Goal: Task Accomplishment & Management: Complete application form

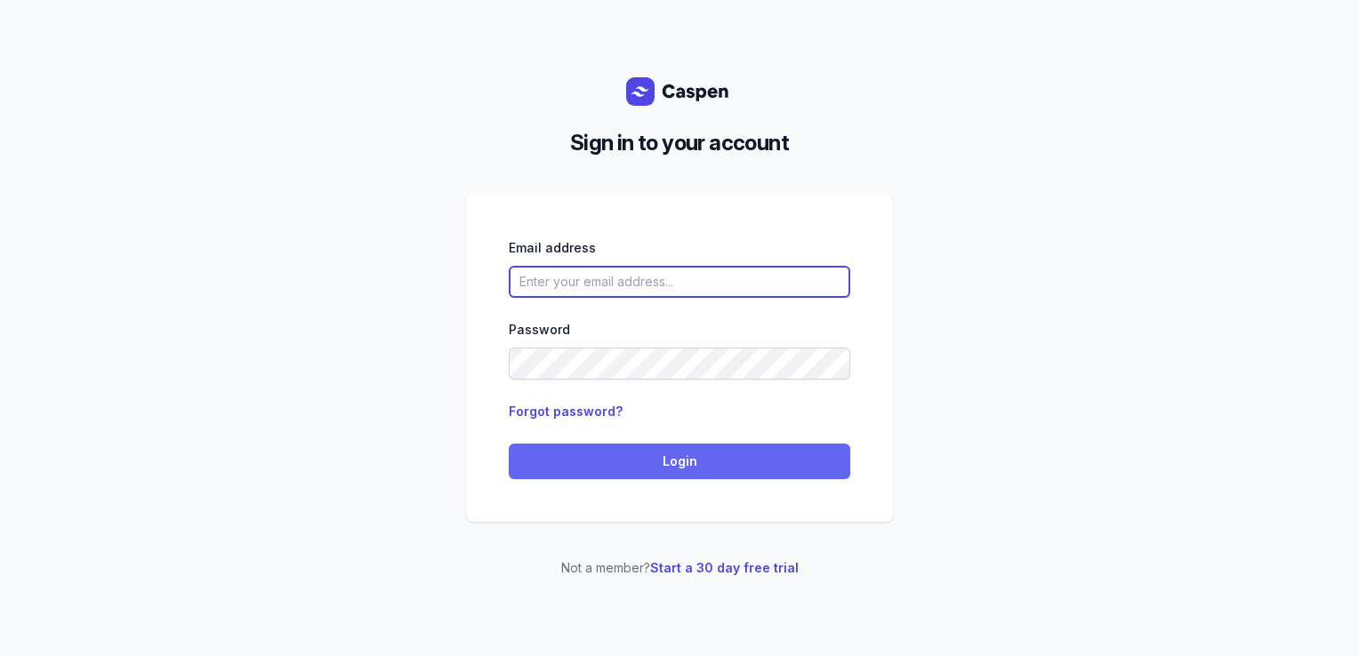
type input "courtney@courtneymaccounselling.com.au"
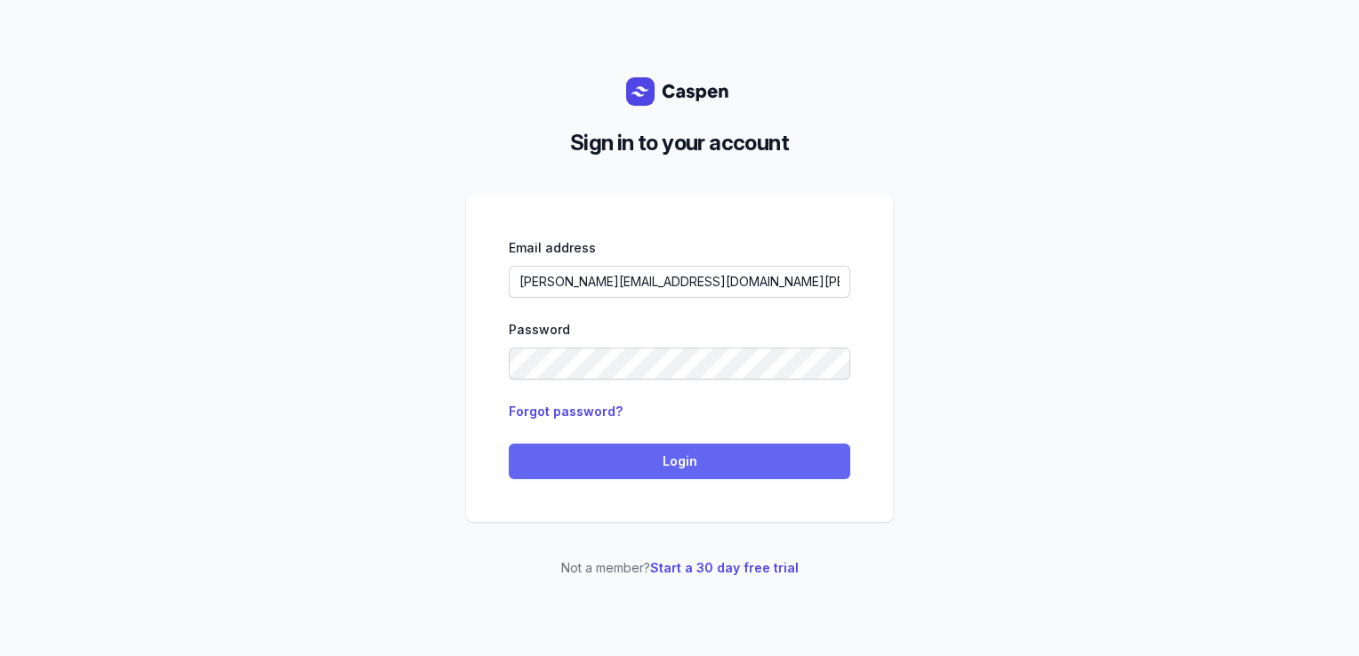
click at [553, 457] on span "Login" at bounding box center [679, 461] width 320 height 21
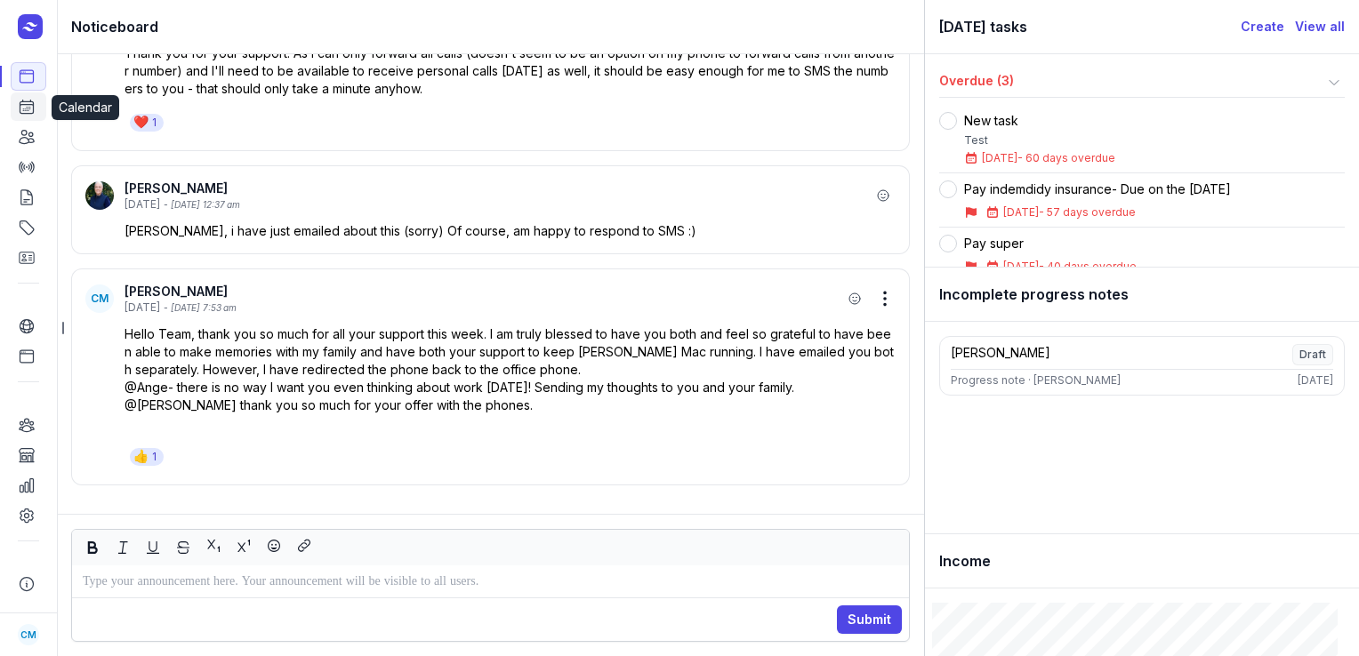
click at [30, 102] on icon at bounding box center [26, 107] width 13 height 13
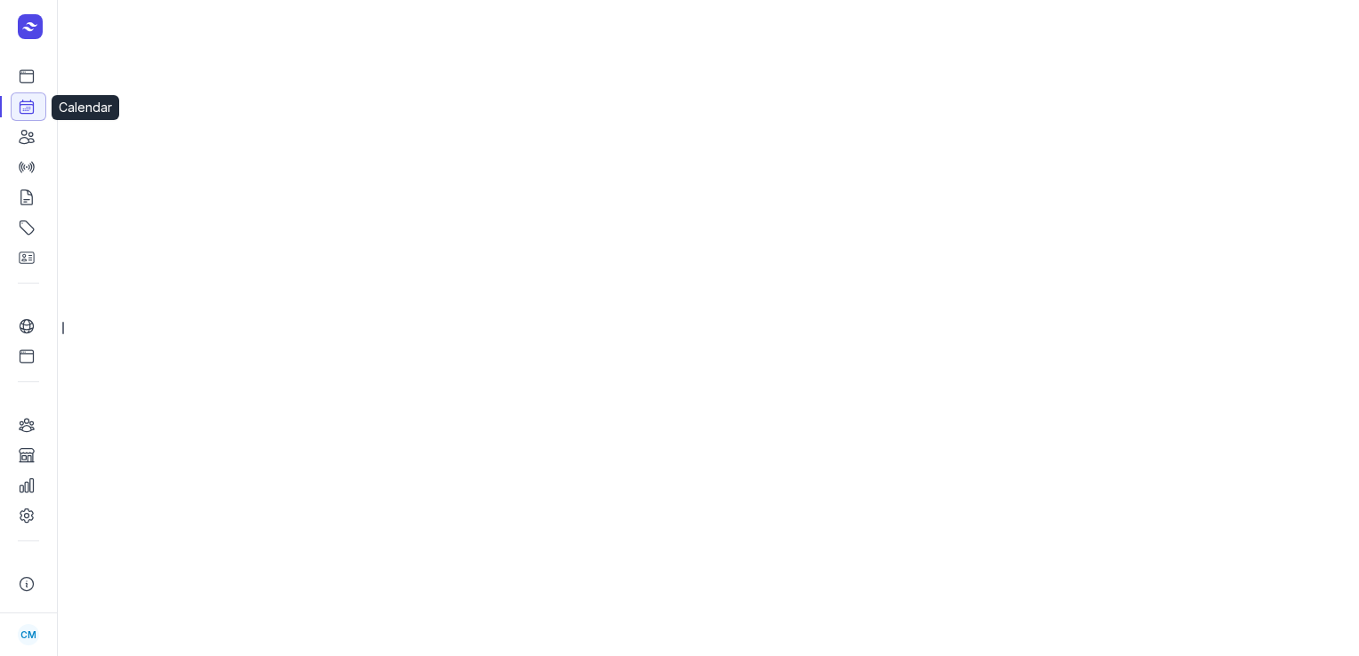
select select "week"
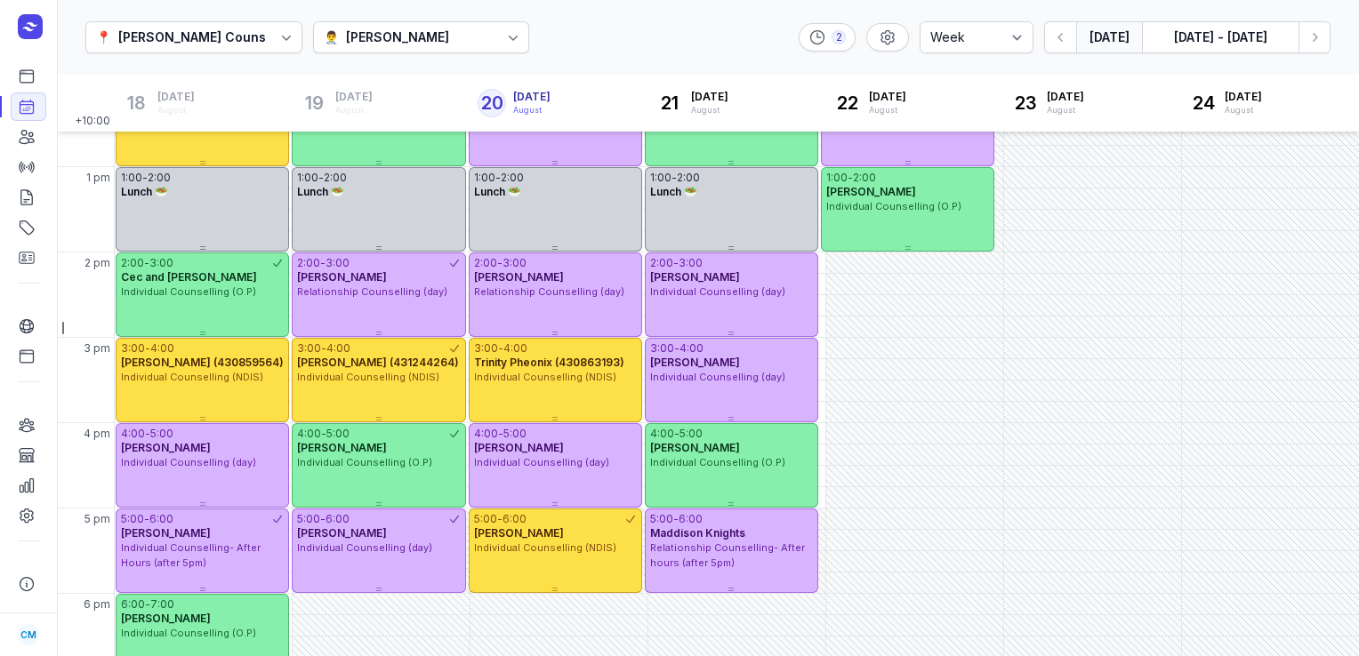
scroll to position [391, 0]
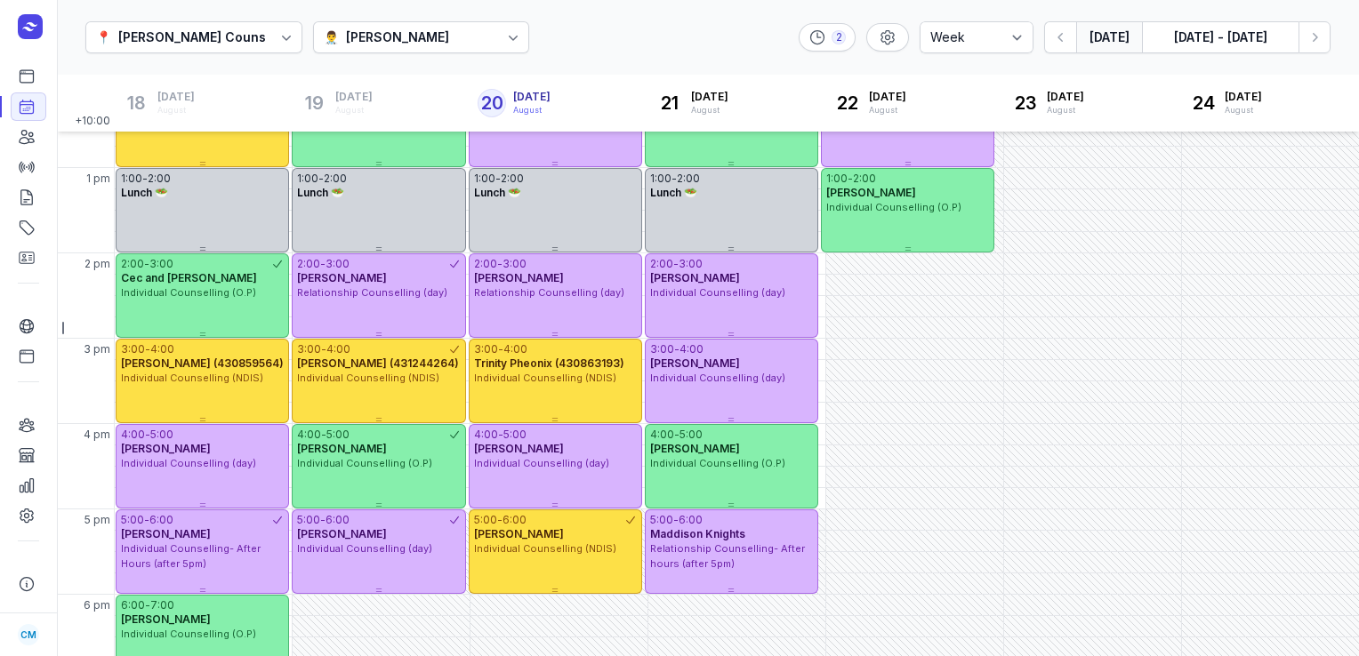
click at [445, 36] on div "[PERSON_NAME]" at bounding box center [397, 37] width 103 height 21
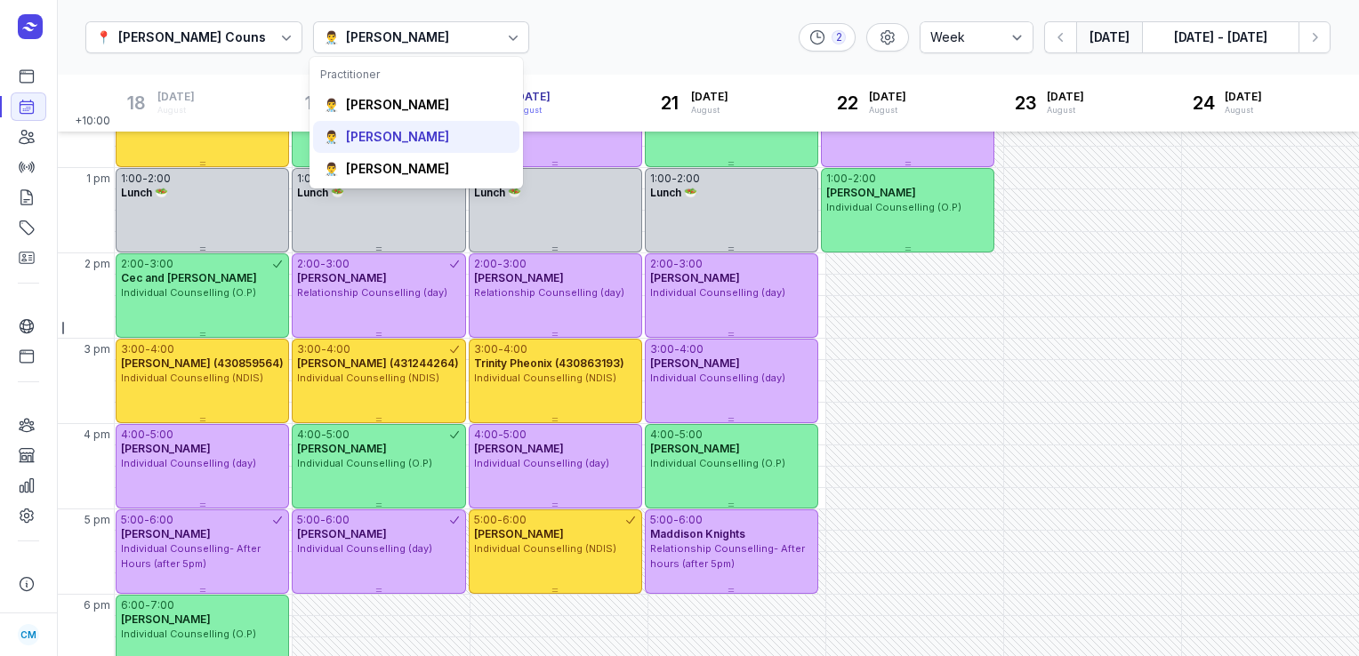
click at [401, 132] on div "[PERSON_NAME]" at bounding box center [397, 137] width 103 height 18
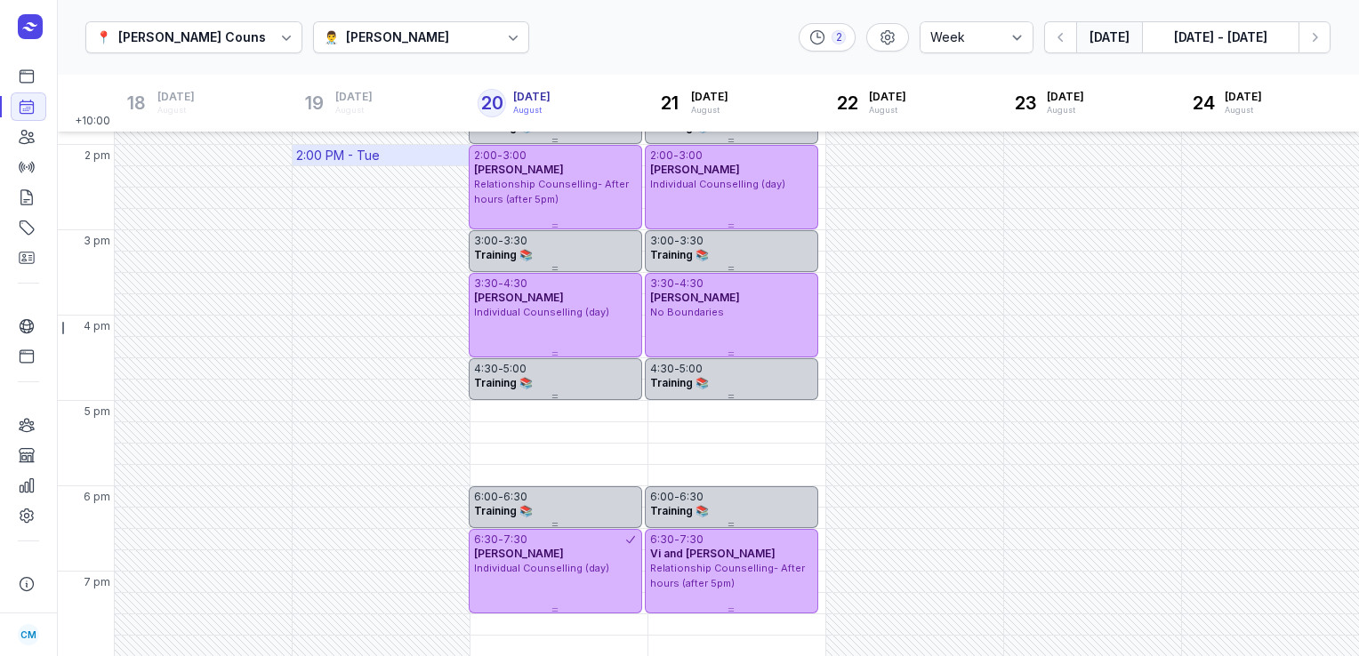
scroll to position [498, 0]
click at [356, 37] on div "[PERSON_NAME]" at bounding box center [397, 37] width 103 height 21
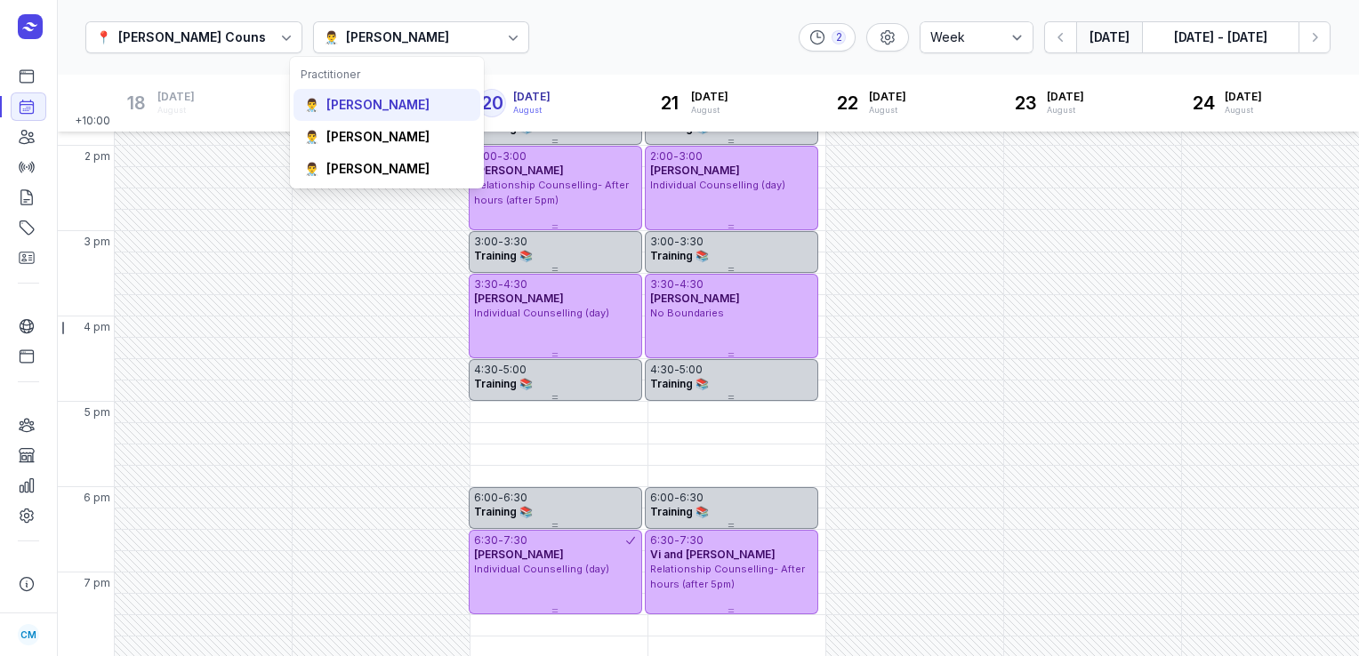
click at [354, 105] on div "[PERSON_NAME]" at bounding box center [377, 105] width 103 height 18
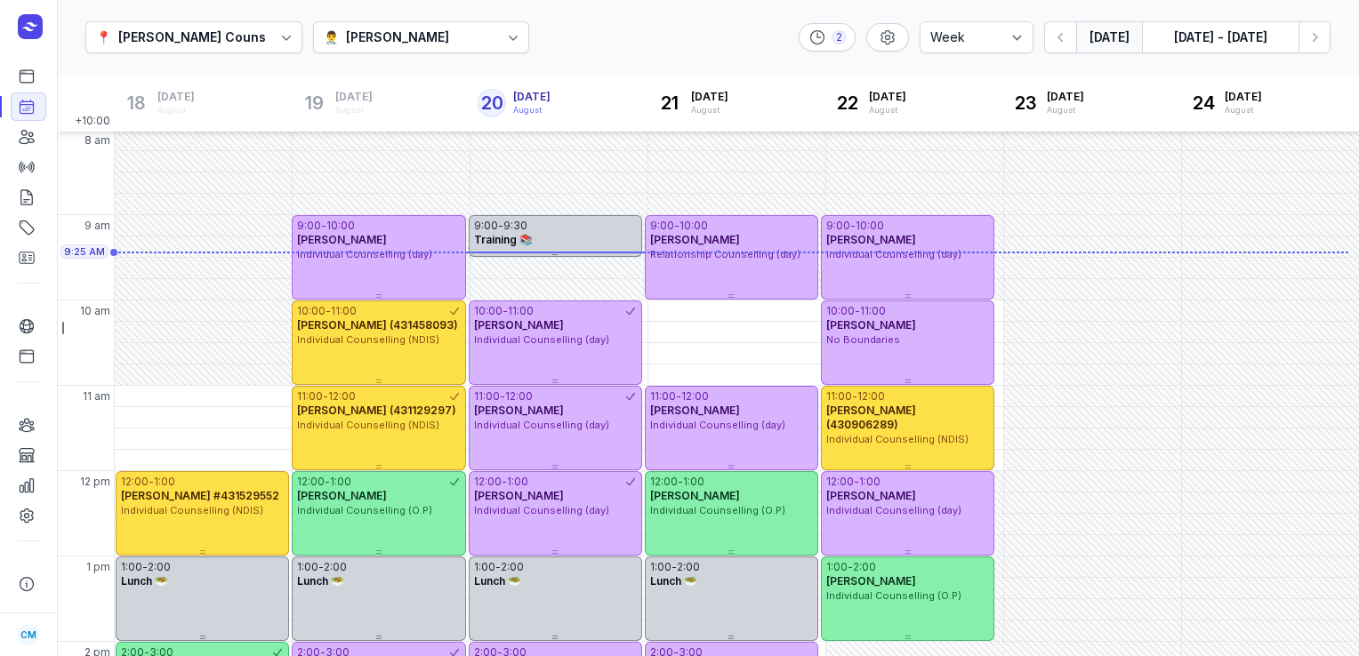
scroll to position [2, 0]
click at [611, 234] on div "Training 📚" at bounding box center [555, 240] width 163 height 14
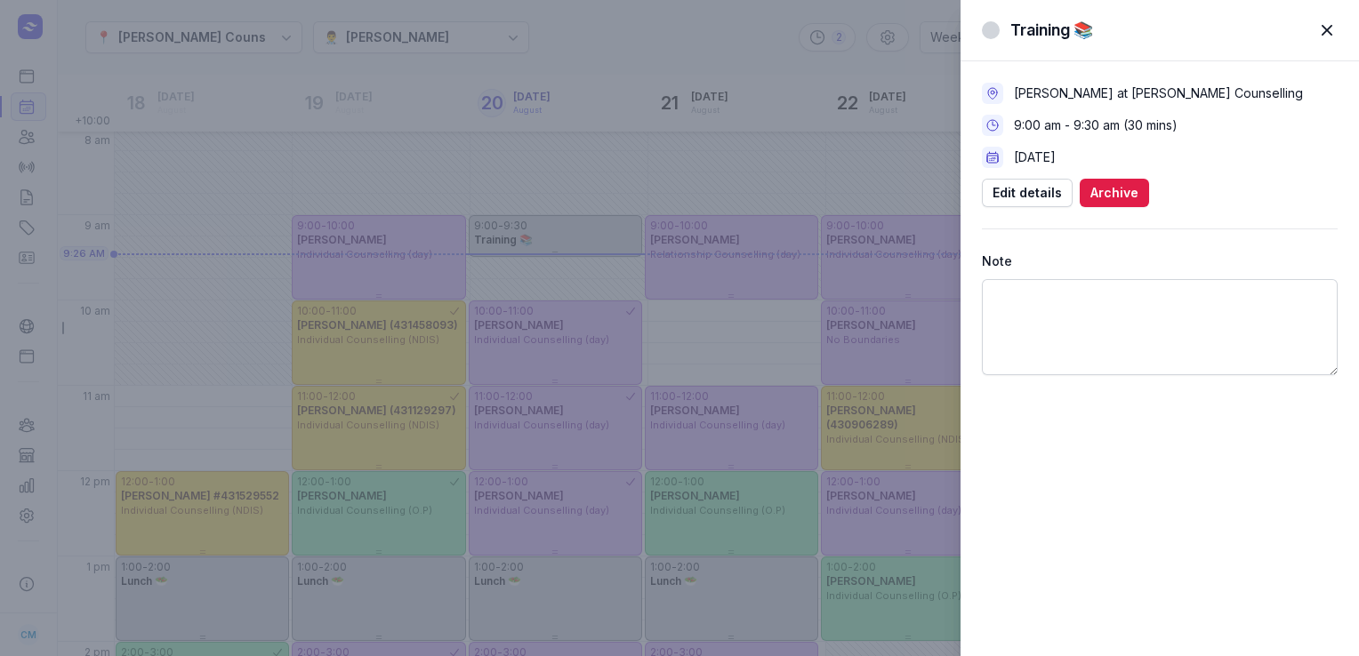
click at [1331, 33] on span "button" at bounding box center [1327, 30] width 39 height 39
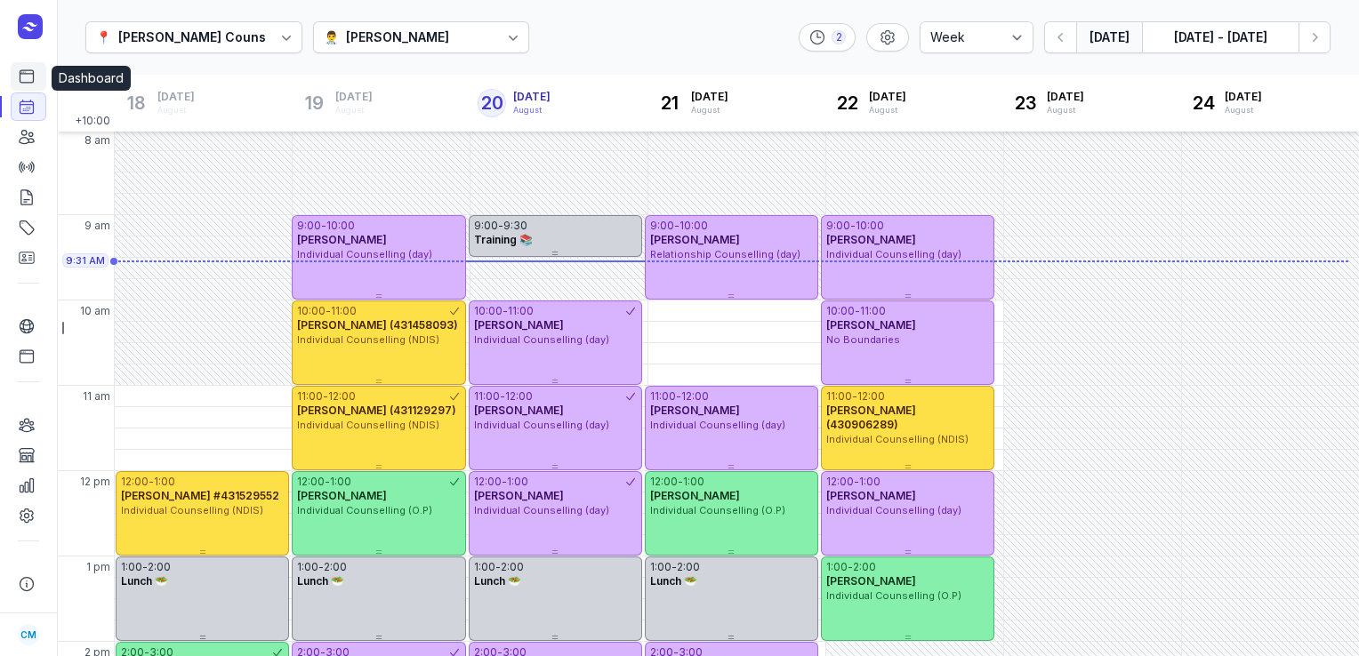
click at [25, 77] on icon at bounding box center [27, 77] width 18 height 18
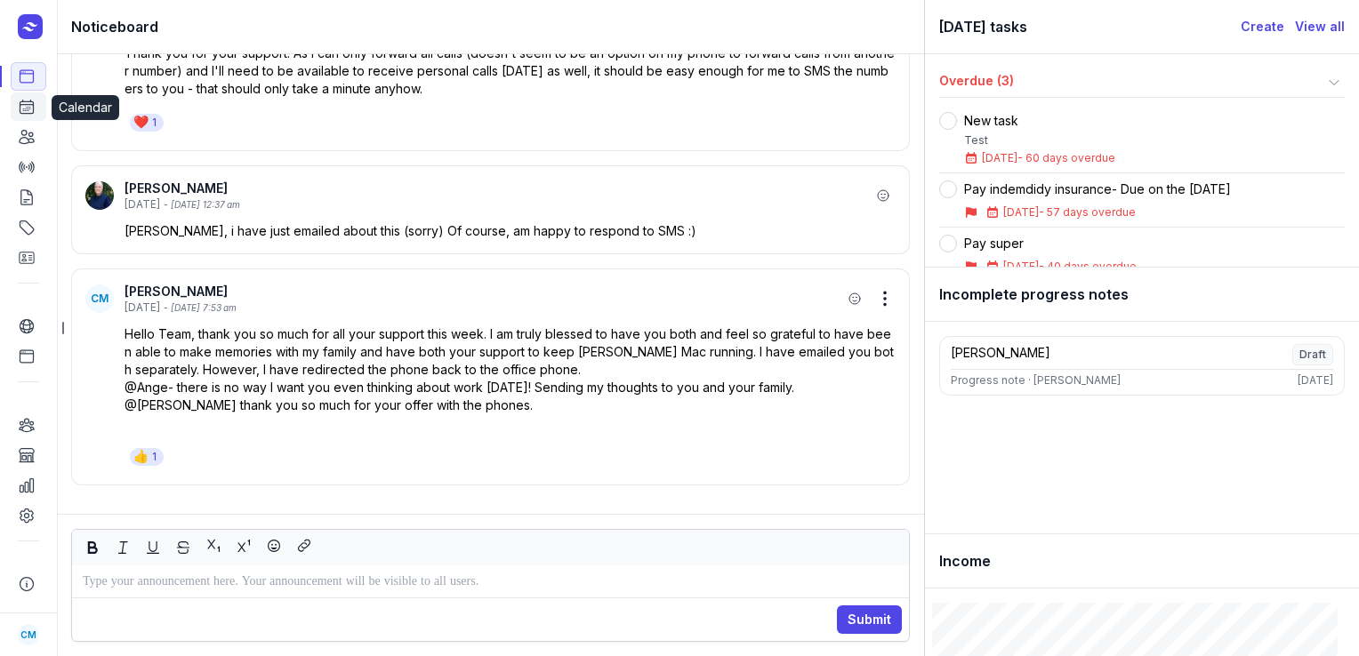
click at [23, 113] on icon at bounding box center [27, 107] width 18 height 18
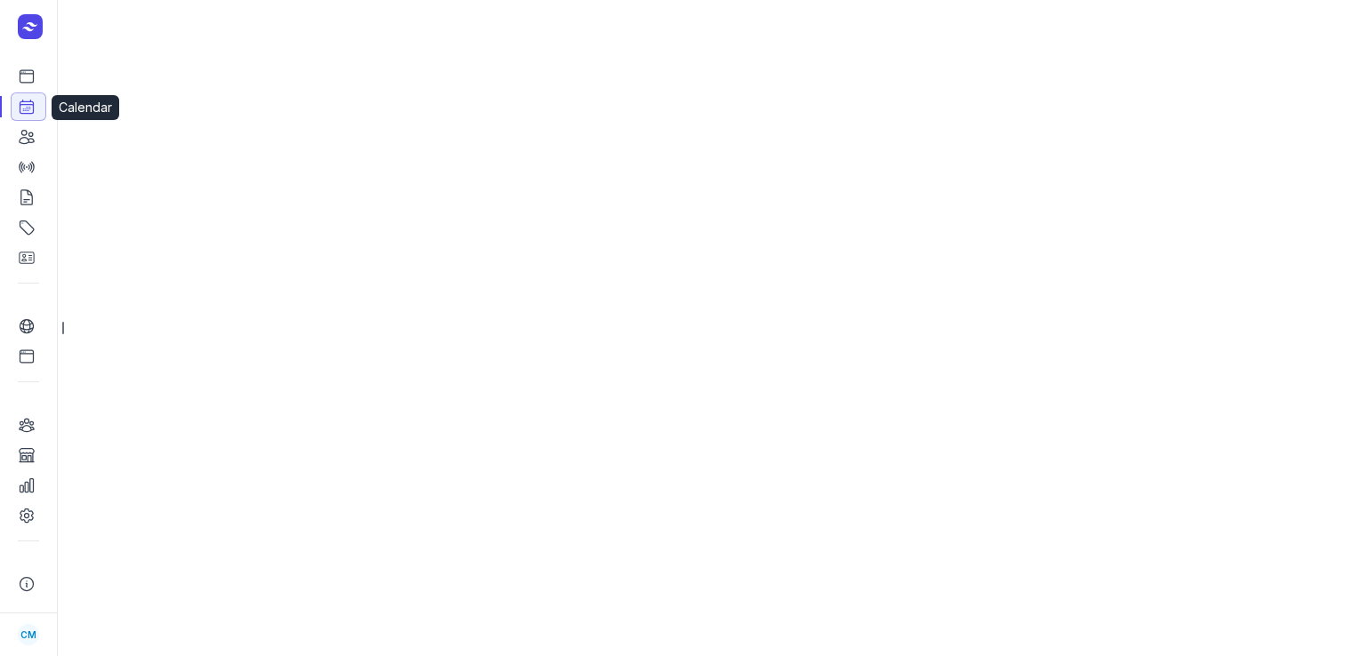
select select "week"
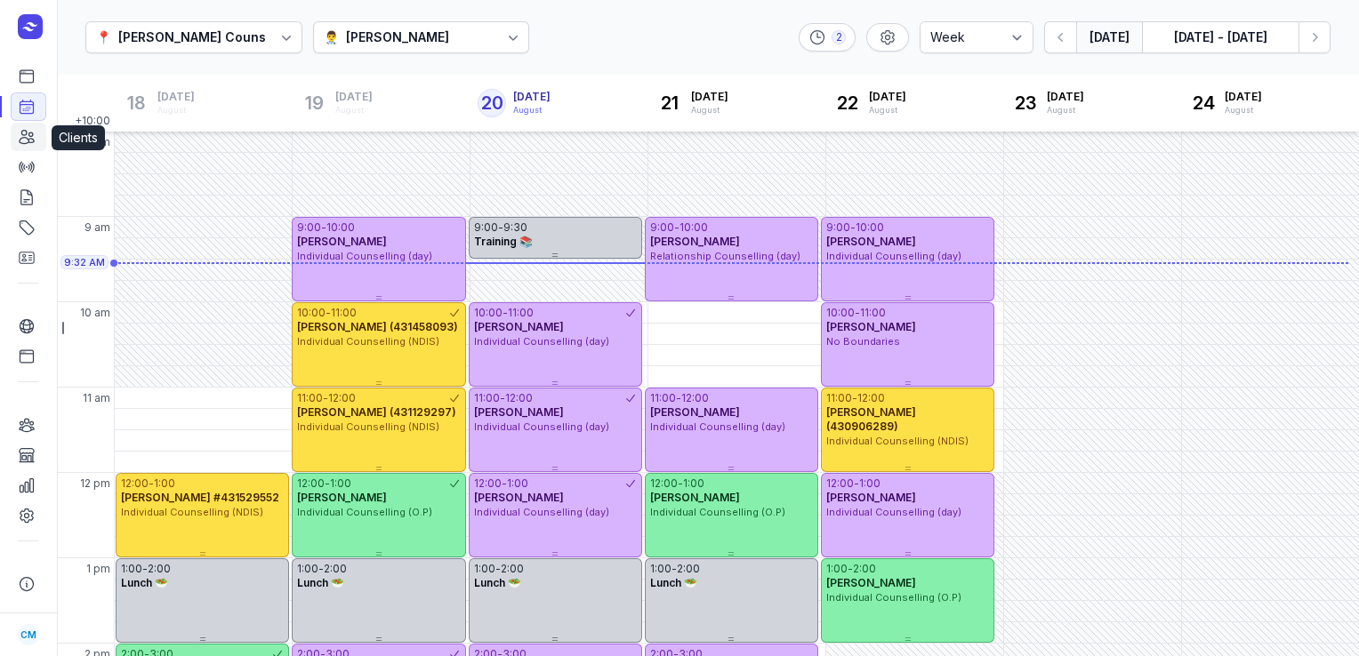
click at [23, 133] on icon at bounding box center [27, 137] width 18 height 18
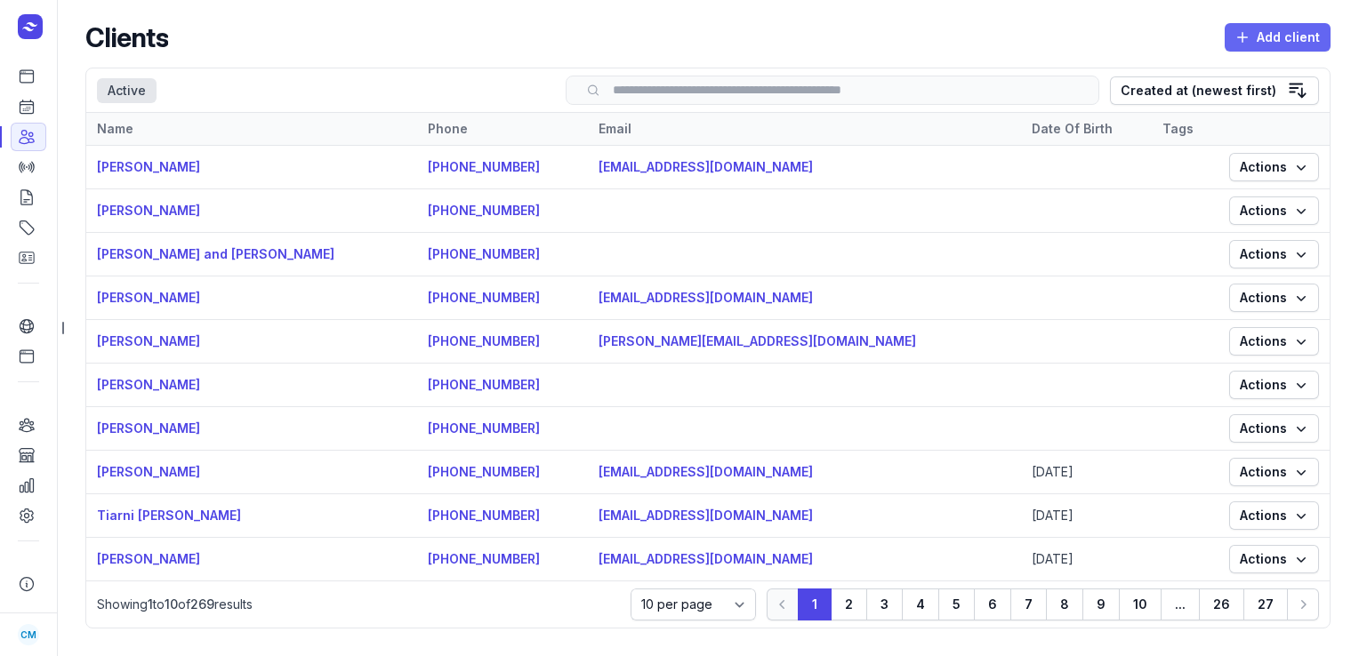
click at [1293, 36] on span "Add client" at bounding box center [1278, 37] width 85 height 21
select select
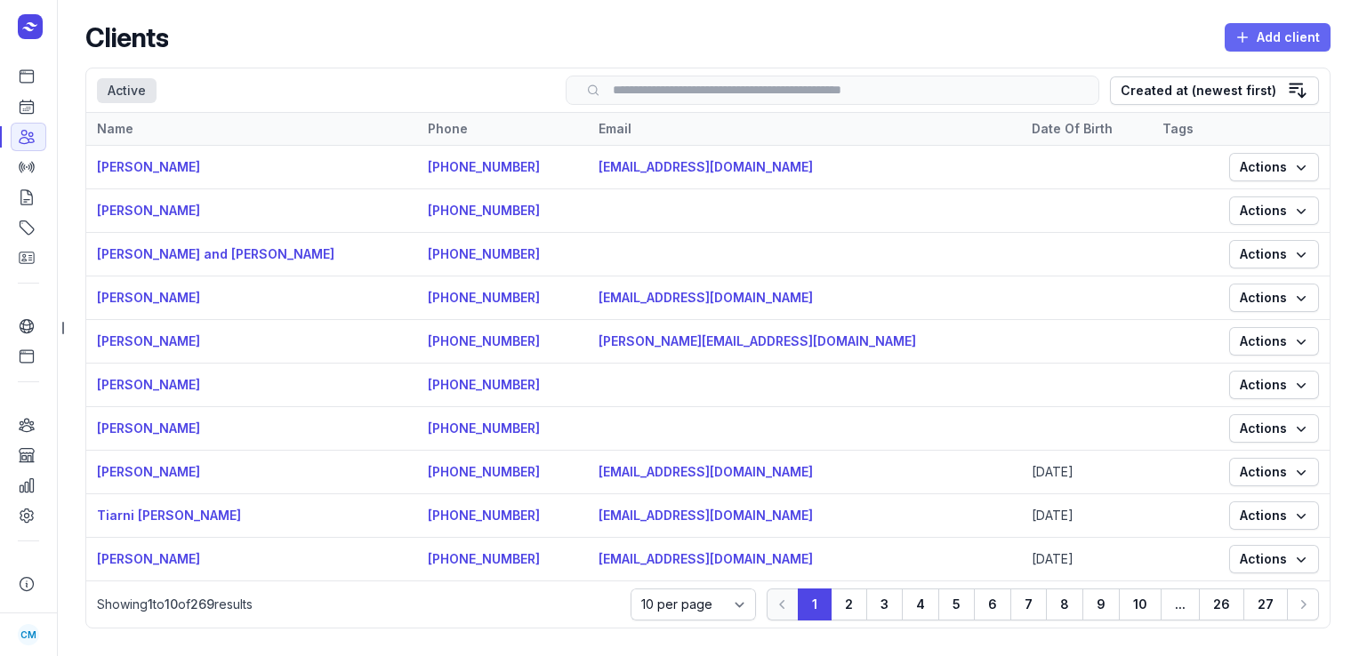
select select
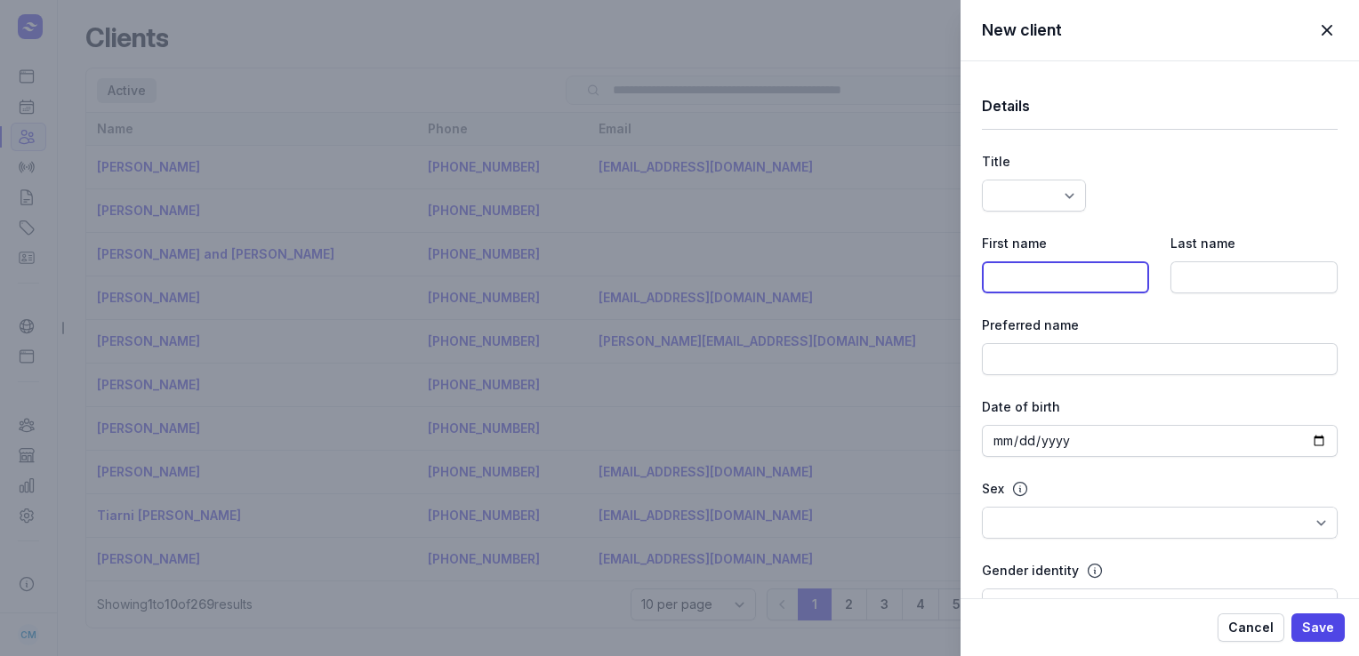
click at [1089, 277] on input at bounding box center [1065, 278] width 167 height 32
type input "[PERSON_NAME]"
click at [1205, 286] on input at bounding box center [1254, 278] width 167 height 32
type input "[PERSON_NAME]"
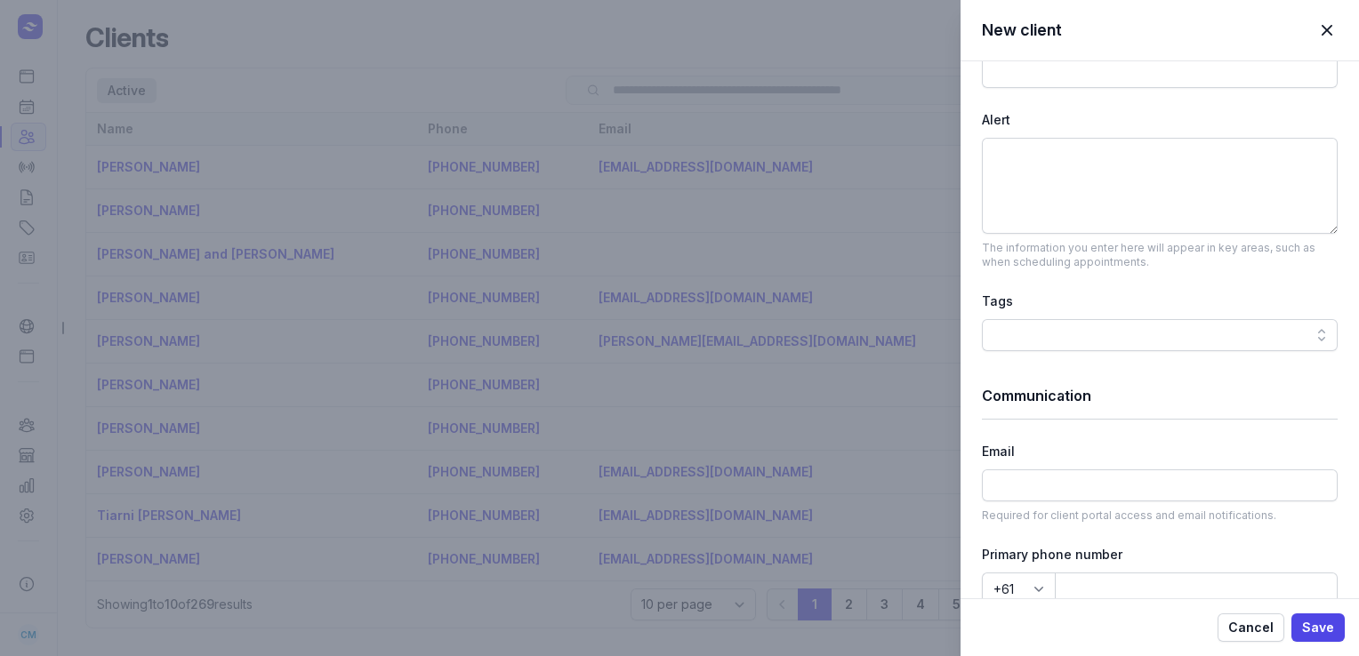
scroll to position [697, 0]
click at [1023, 487] on input at bounding box center [1160, 485] width 356 height 32
paste input "[EMAIL_ADDRESS][DOMAIN_NAME]"
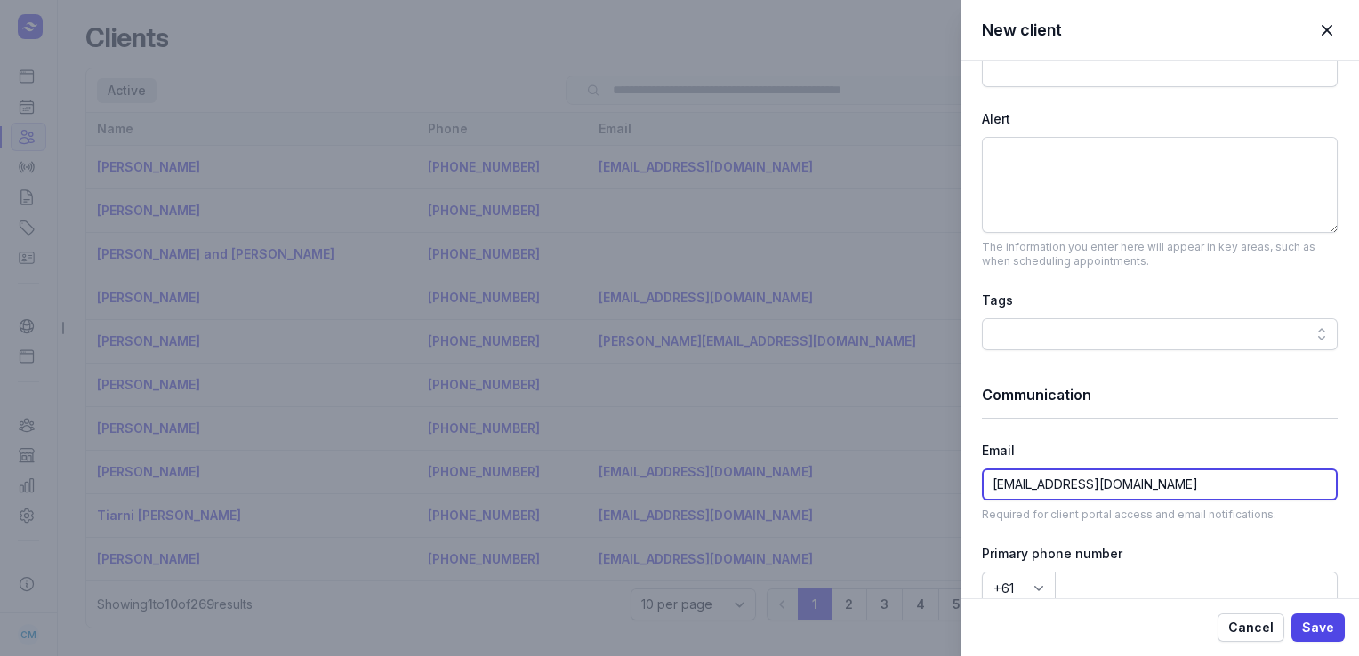
type input "[EMAIL_ADDRESS][DOMAIN_NAME]"
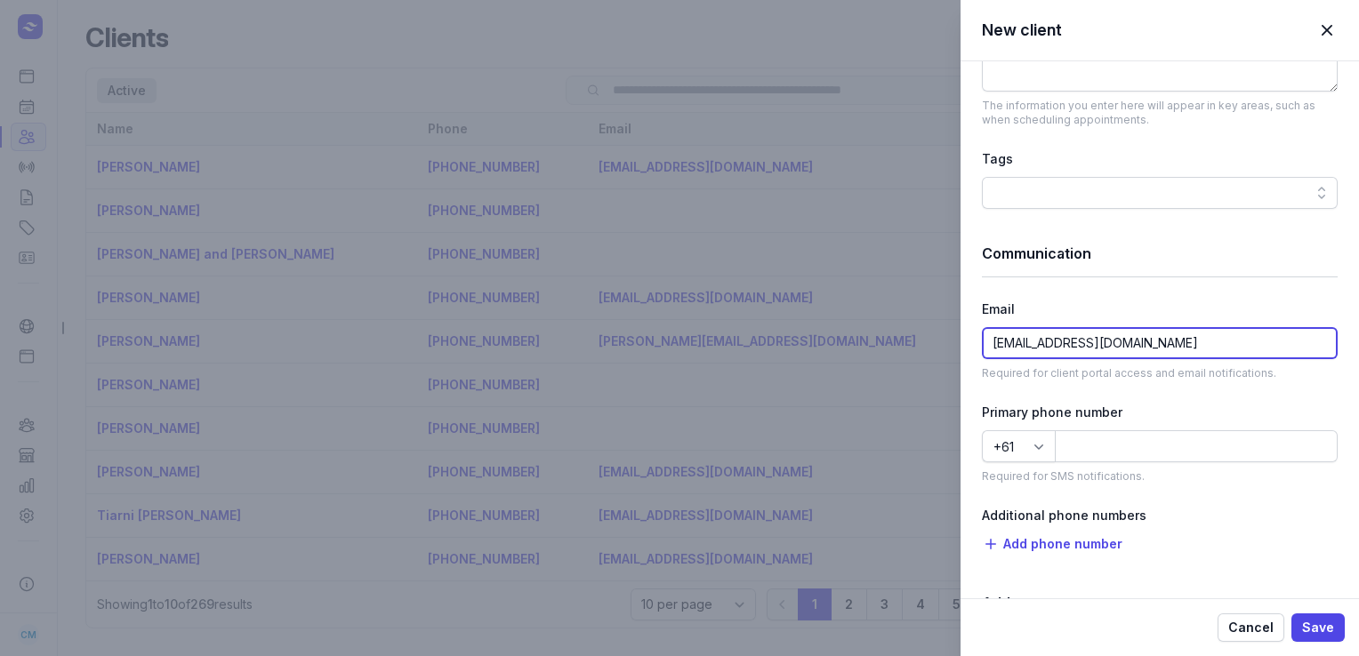
scroll to position [840, 0]
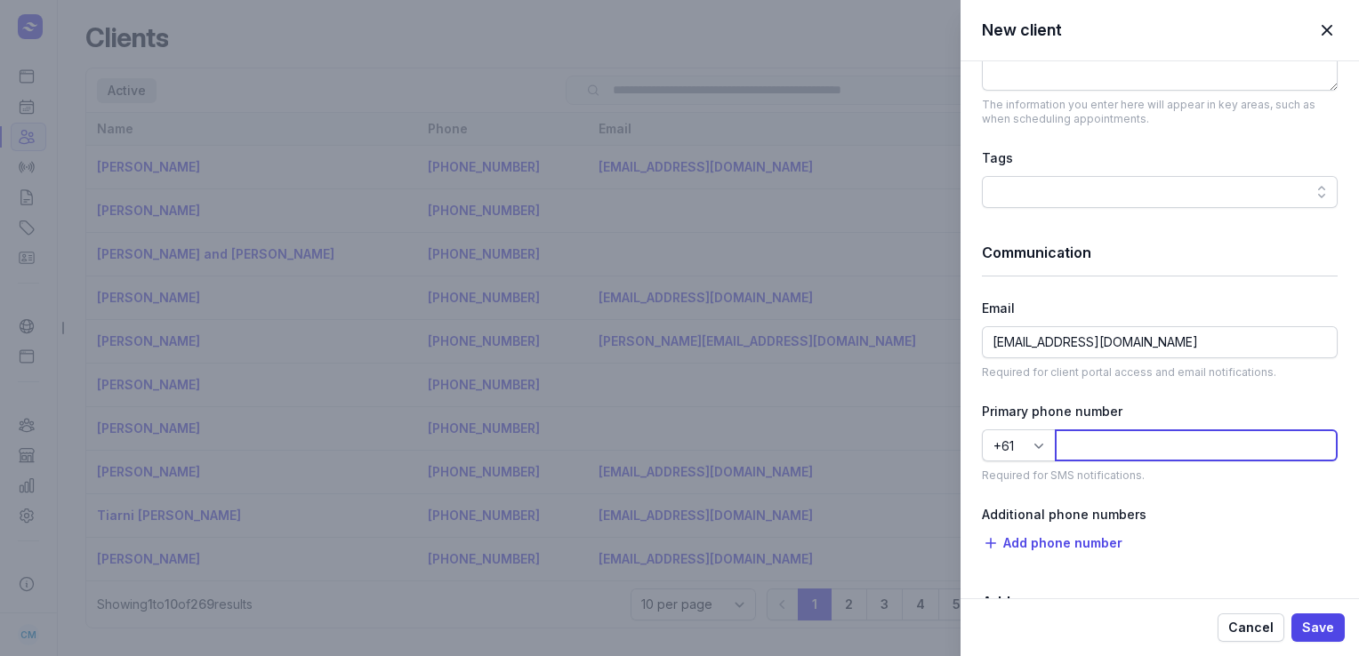
click at [1111, 433] on input at bounding box center [1196, 446] width 283 height 32
paste input "403826347"
type input "403826347"
click at [1330, 628] on span "Save" at bounding box center [1318, 627] width 32 height 21
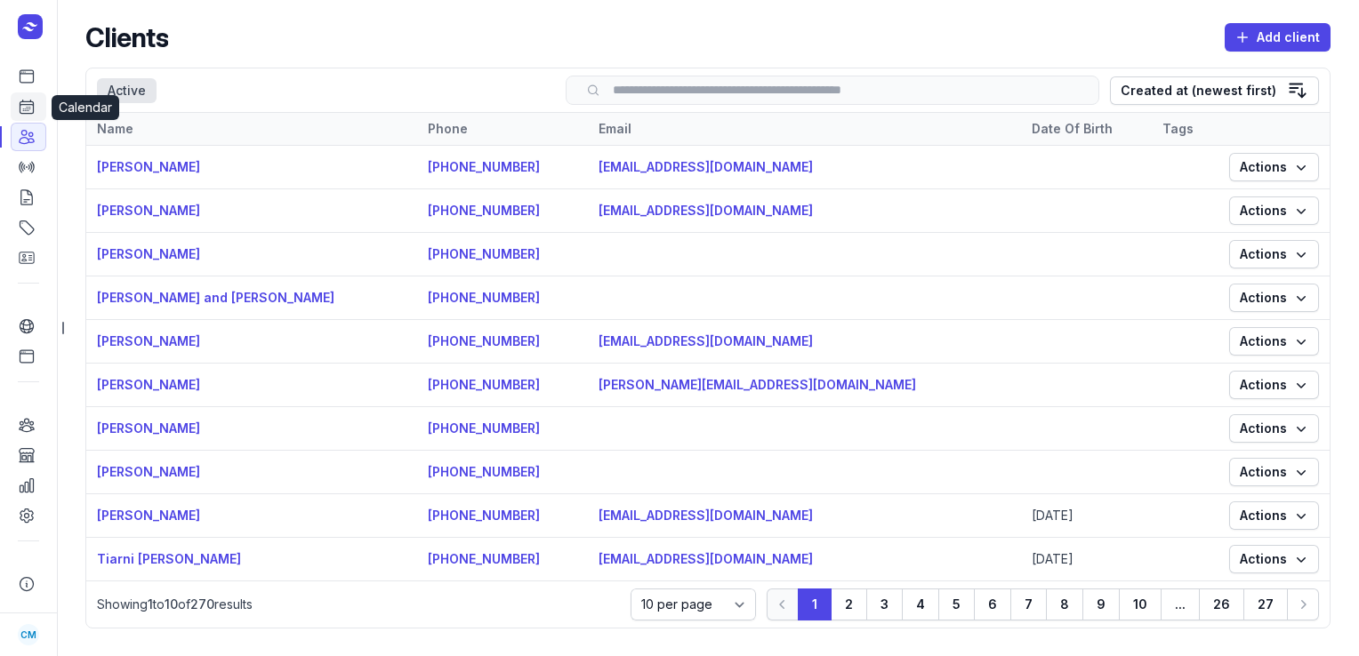
click at [13, 101] on link "Calendar" at bounding box center [29, 107] width 36 height 28
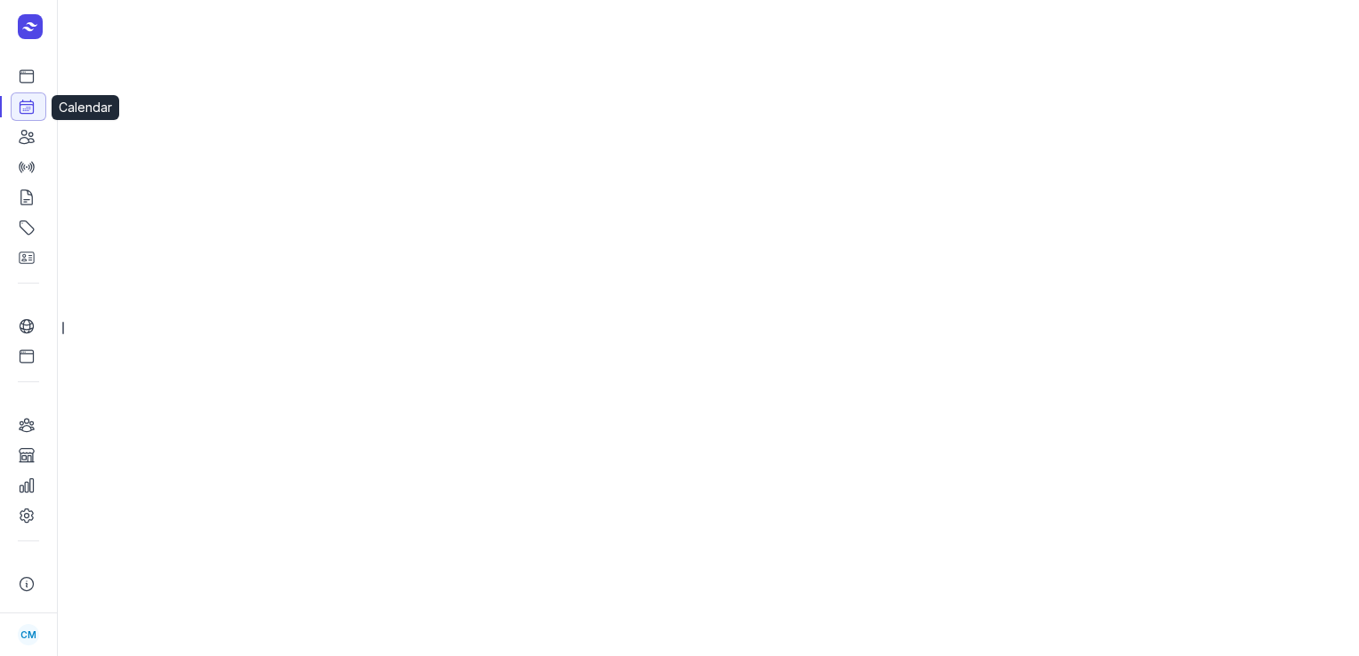
select select "week"
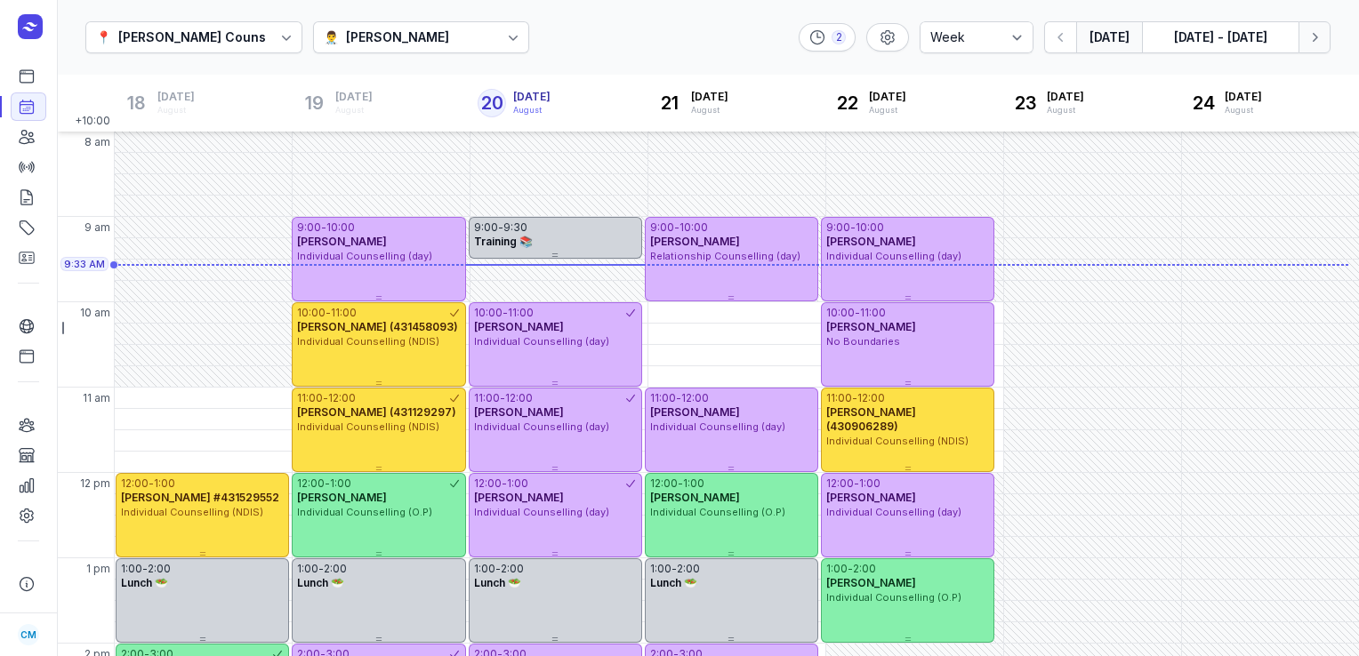
click at [1320, 33] on icon "button" at bounding box center [1315, 37] width 18 height 18
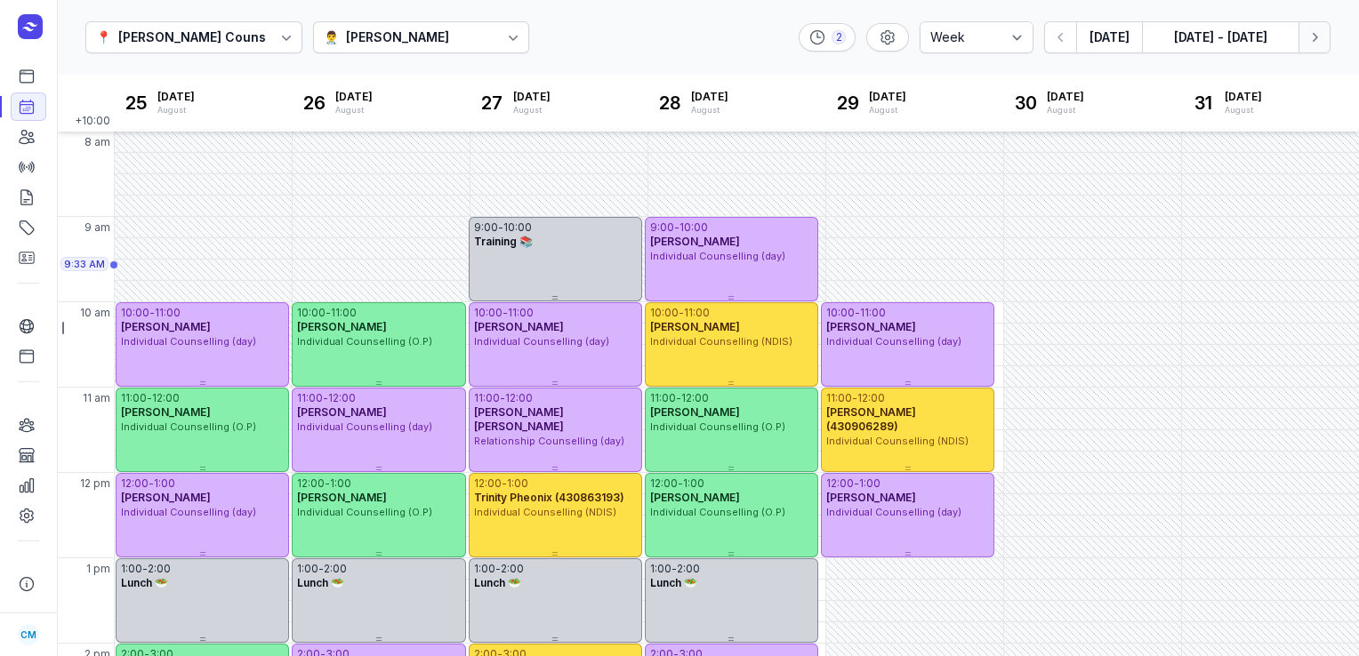
click at [1320, 33] on icon "button" at bounding box center [1315, 37] width 18 height 18
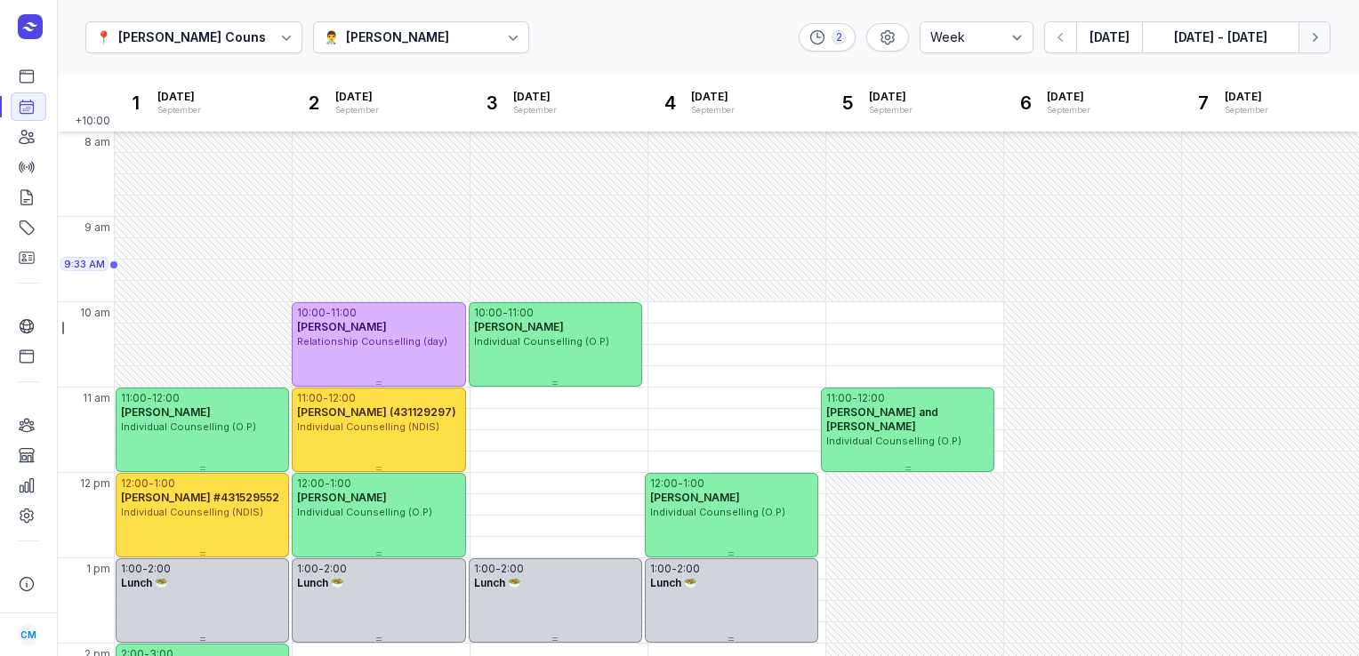
click at [1320, 33] on icon "button" at bounding box center [1315, 37] width 18 height 18
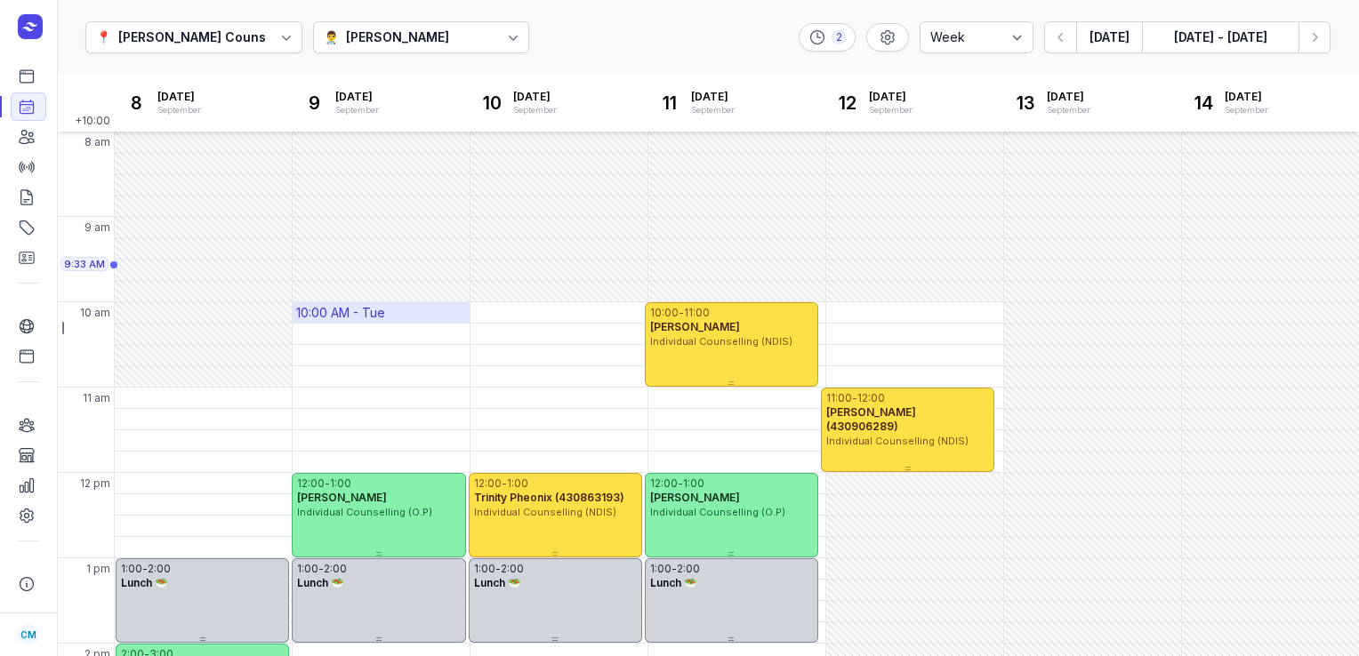
click at [402, 310] on div "10:00 AM - Tue" at bounding box center [381, 312] width 177 height 20
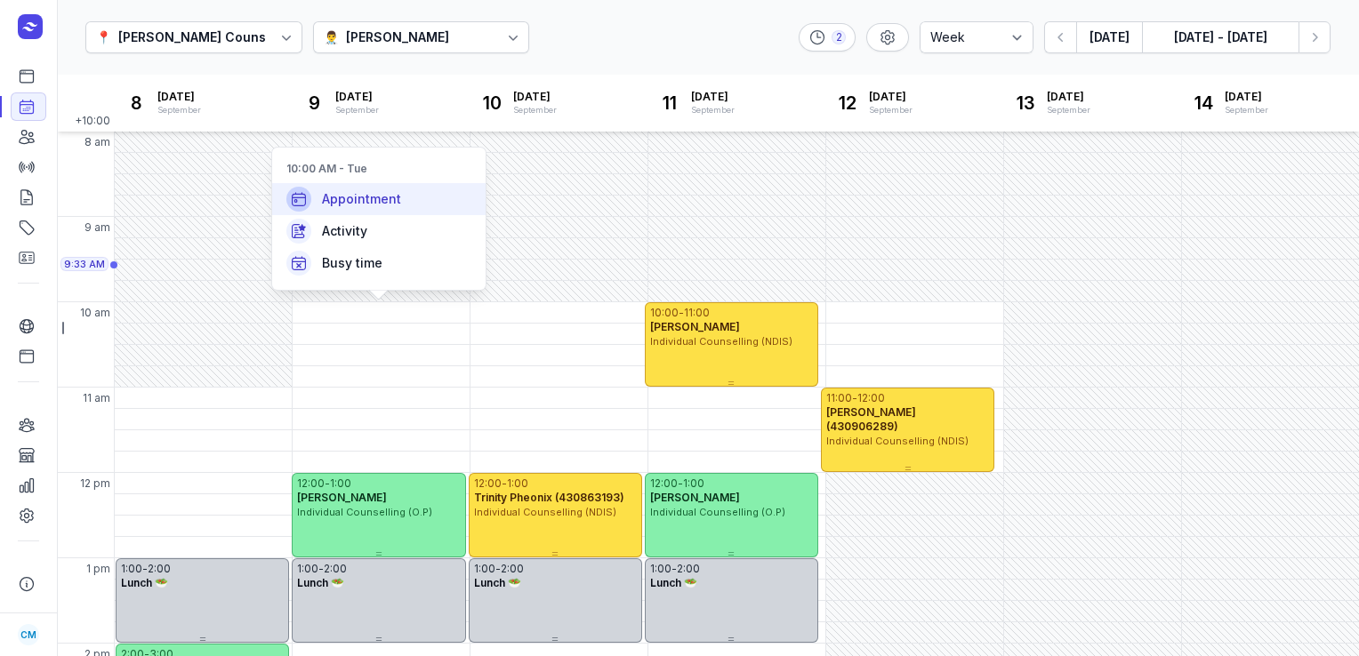
click at [408, 201] on div "Appointment" at bounding box center [378, 199] width 213 height 32
select select
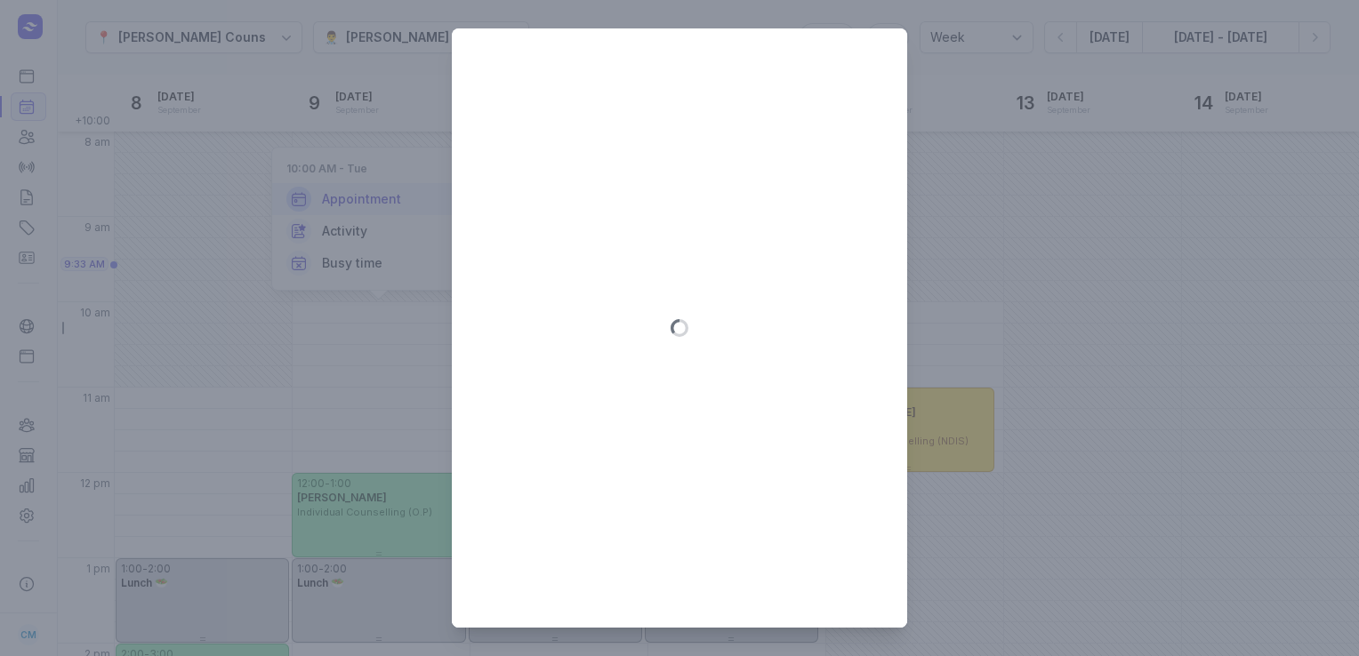
type input "[DATE]"
select select "10:00"
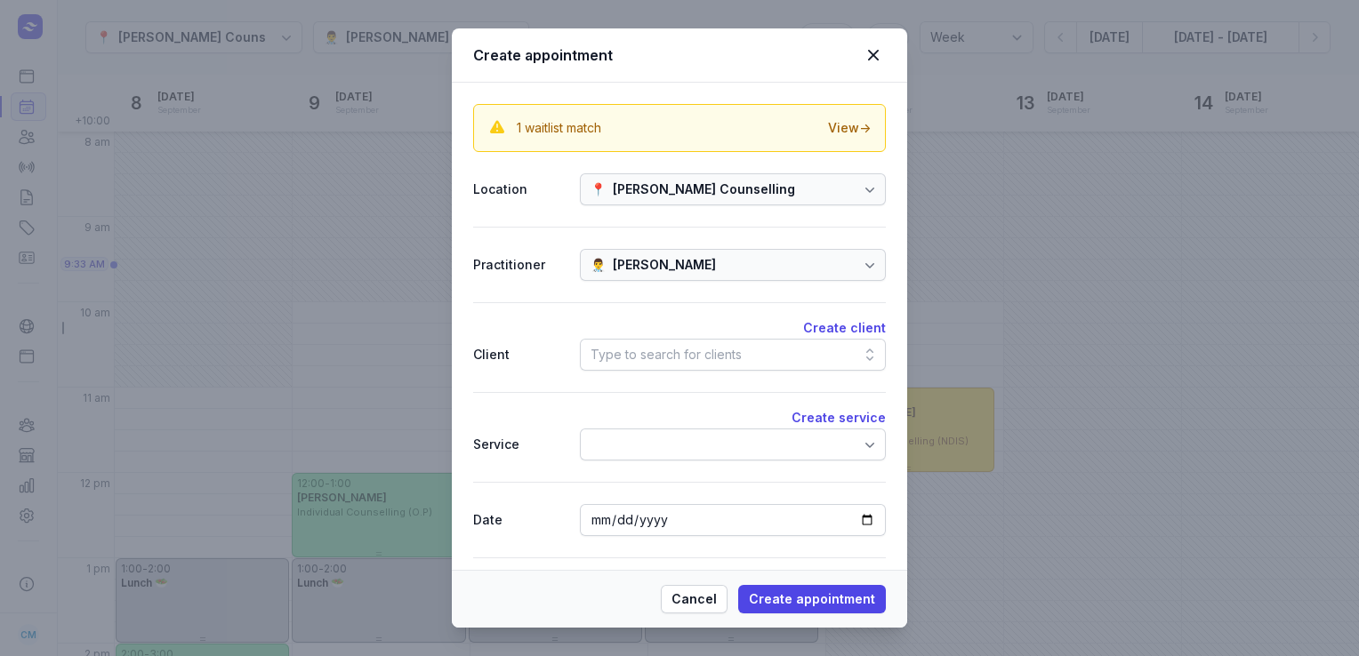
click at [796, 344] on div "Type to search for clients" at bounding box center [733, 355] width 306 height 32
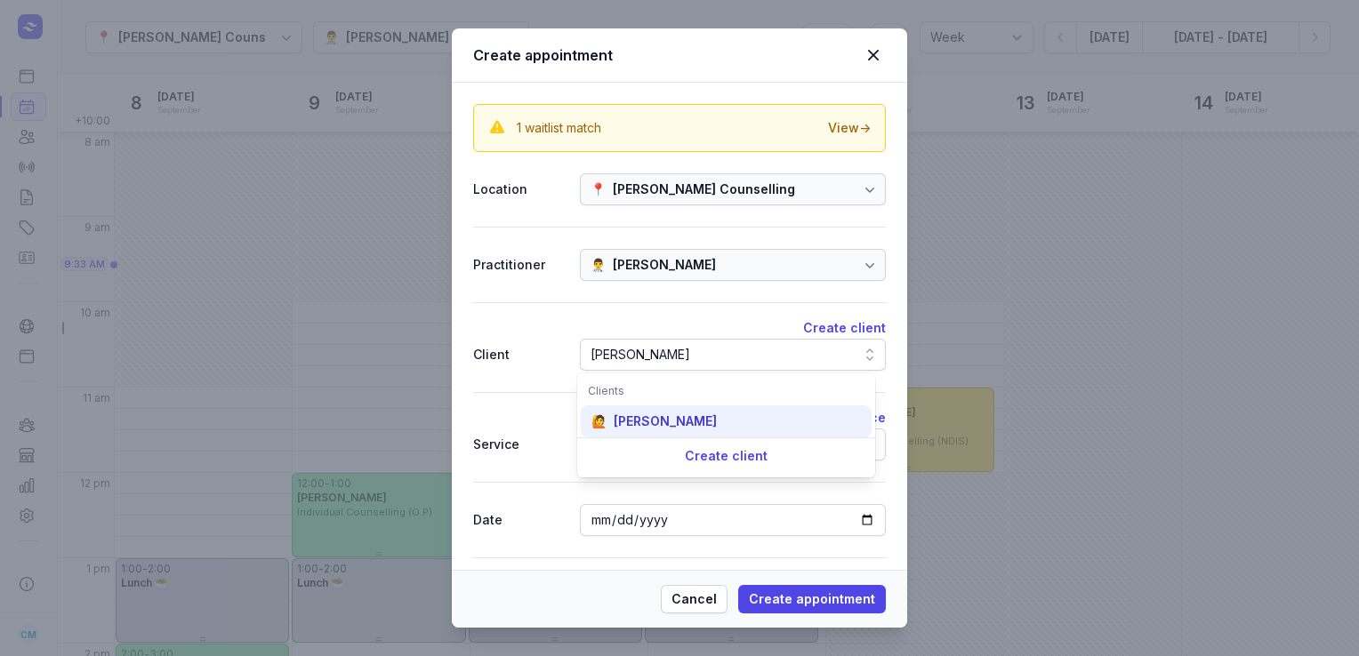
type input "[PERSON_NAME]"
click at [652, 415] on div "[PERSON_NAME]" at bounding box center [665, 422] width 103 height 18
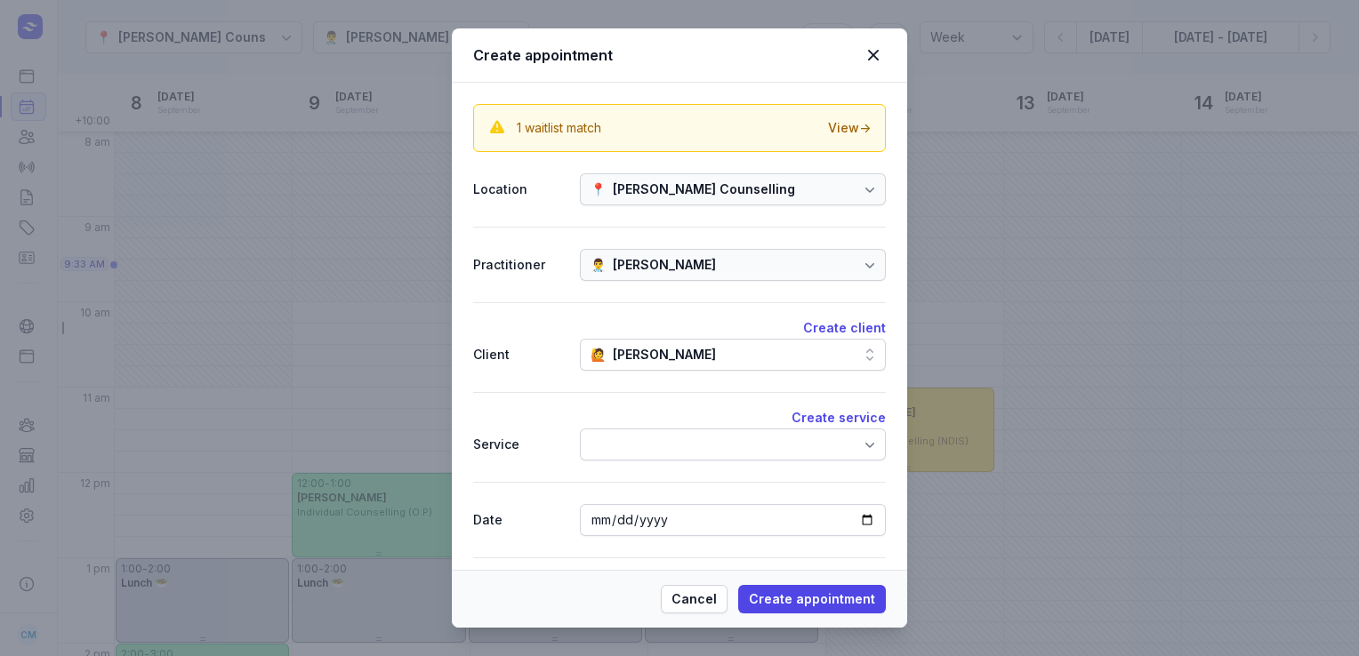
click at [648, 439] on div at bounding box center [733, 445] width 306 height 32
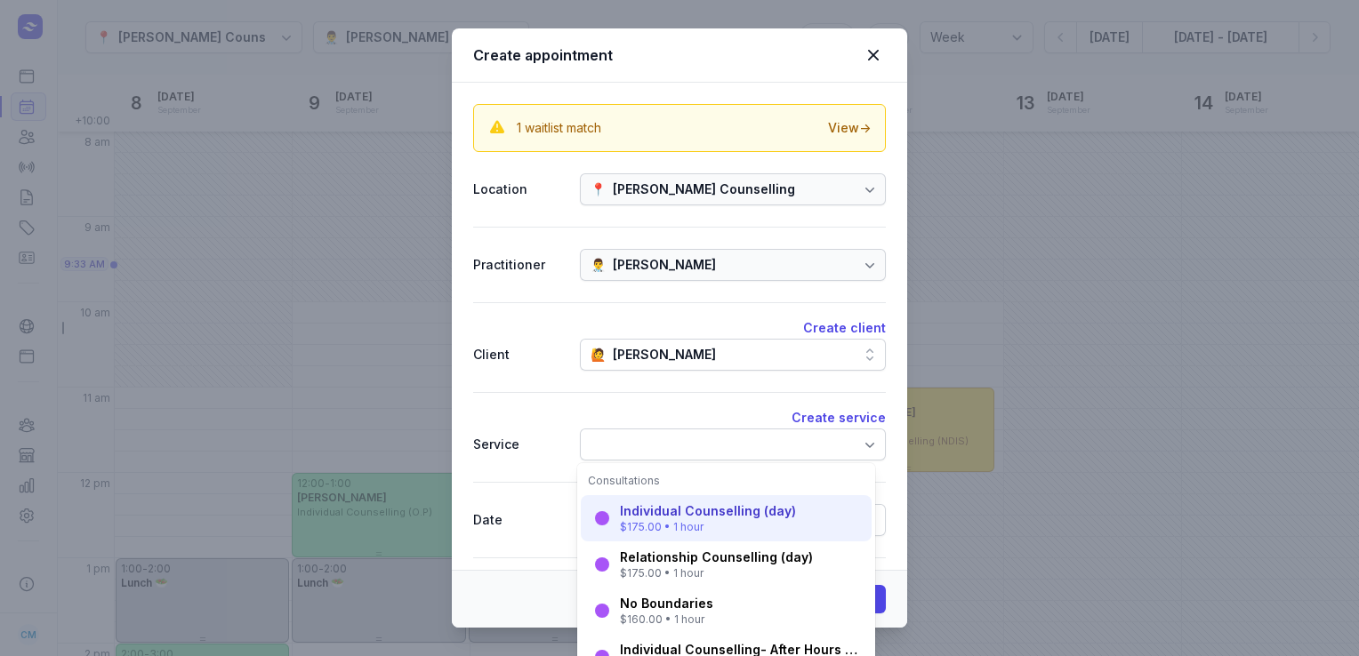
click at [647, 522] on div "$175.00 • 1 hour" at bounding box center [708, 527] width 176 height 14
select select "11:00"
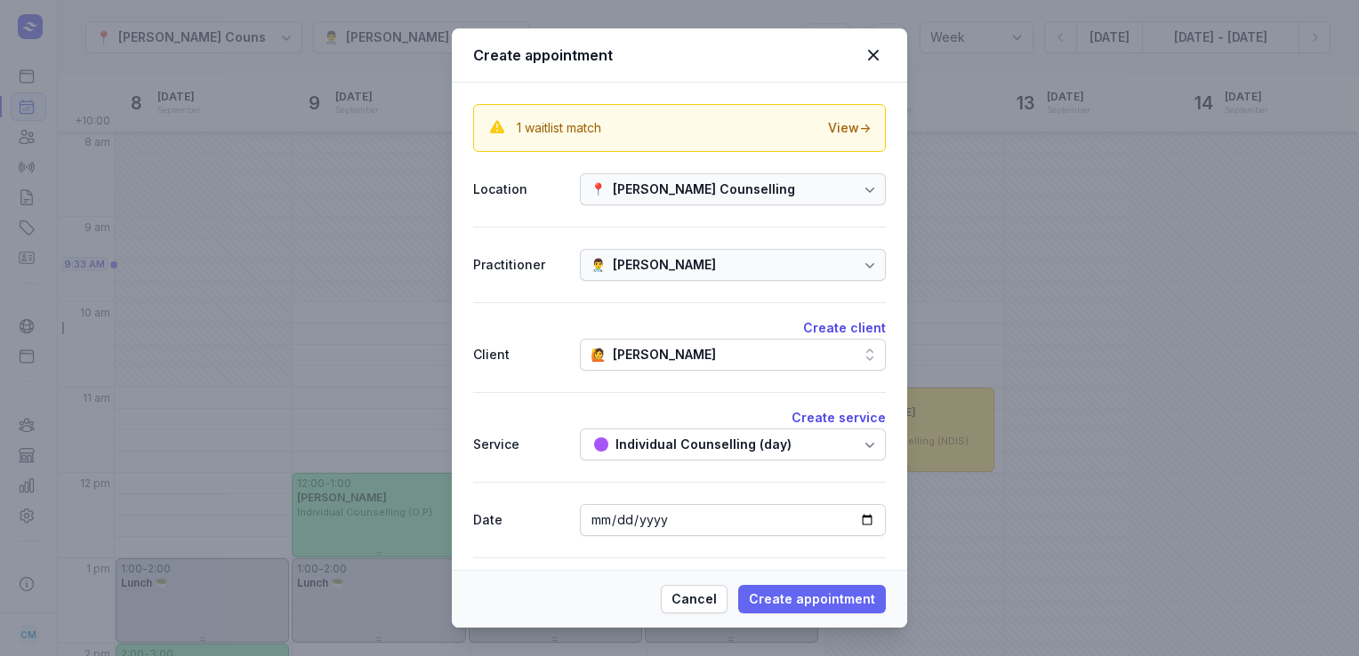
click at [833, 596] on span "Create appointment" at bounding box center [812, 599] width 126 height 21
select select
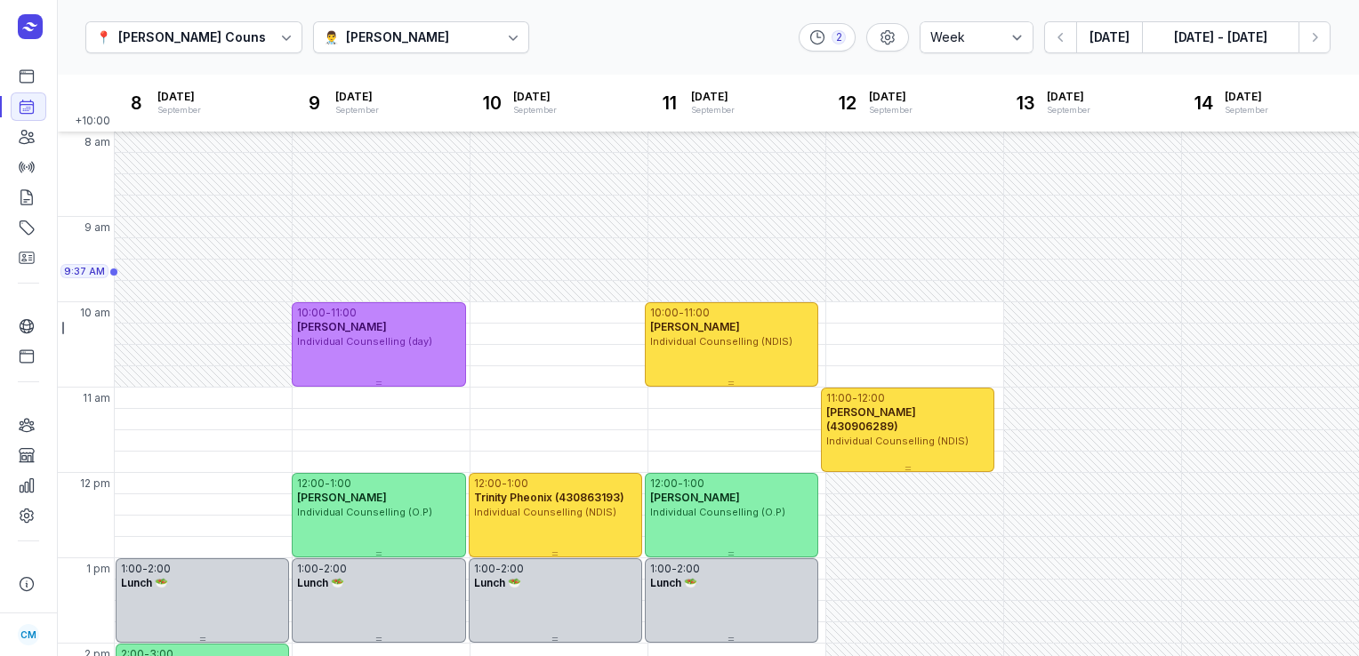
click at [433, 315] on div "10:00 - 11:00" at bounding box center [378, 313] width 163 height 14
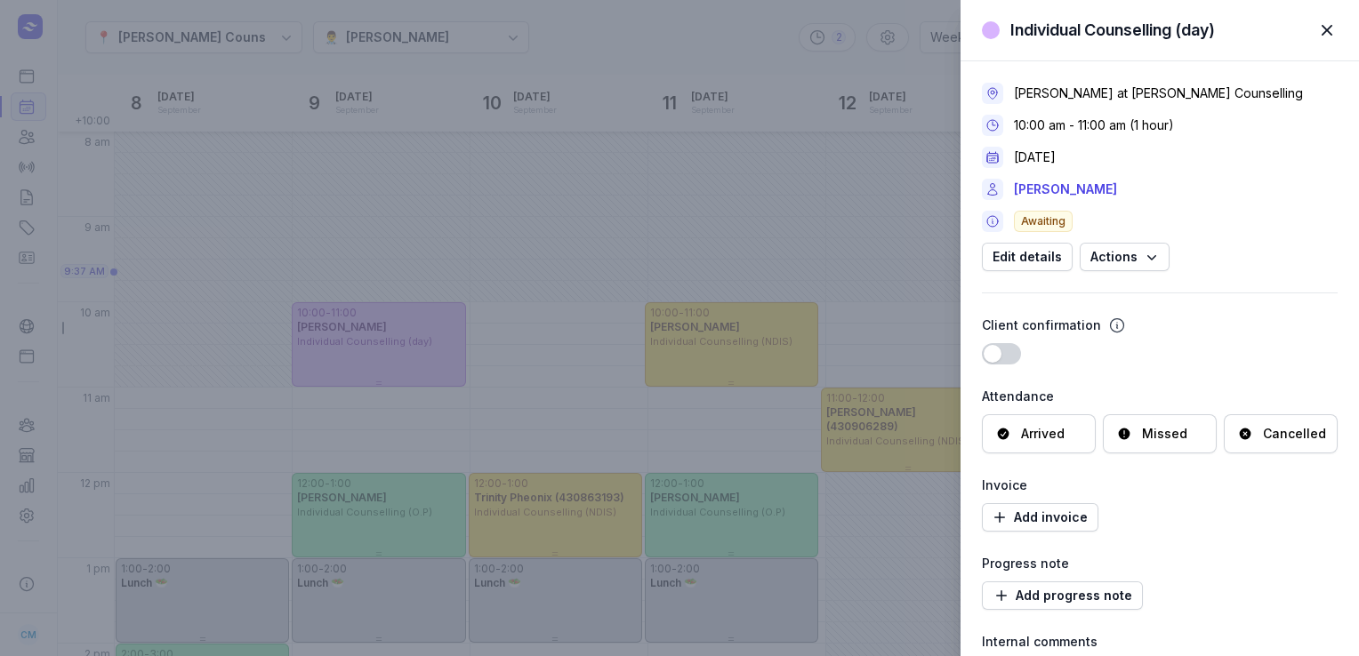
scroll to position [117, 0]
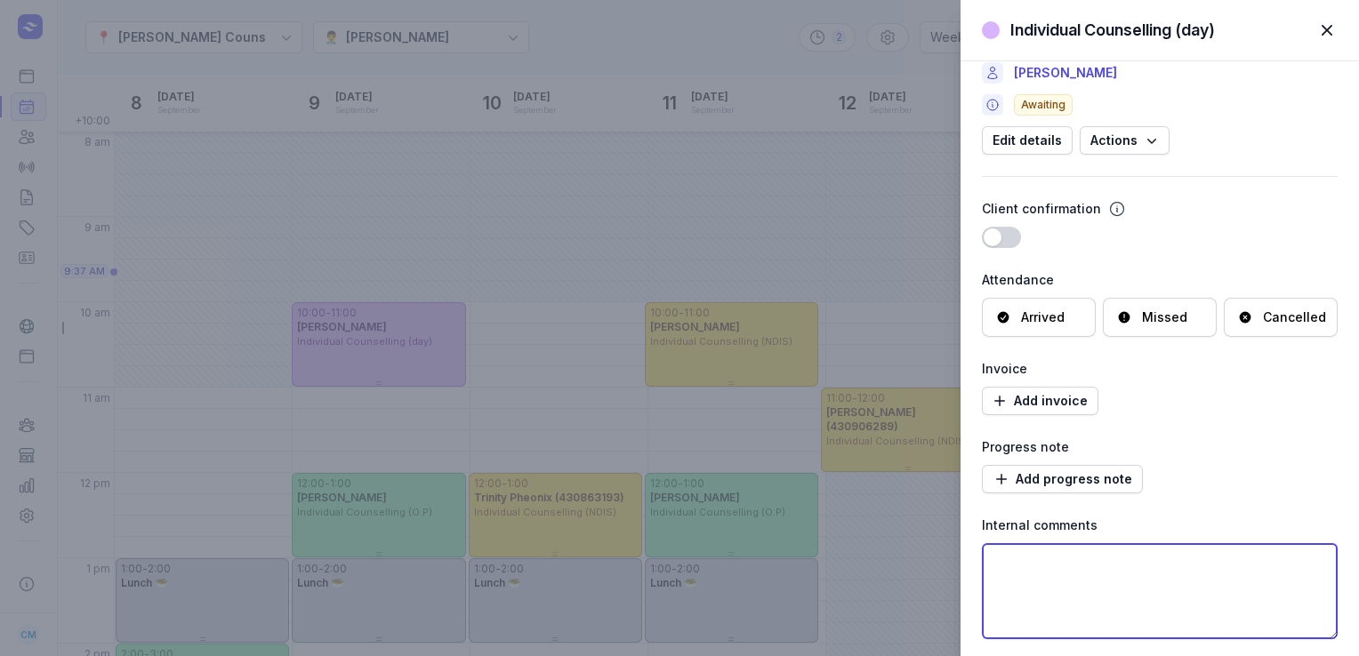
click at [1094, 544] on textarea at bounding box center [1160, 592] width 356 height 96
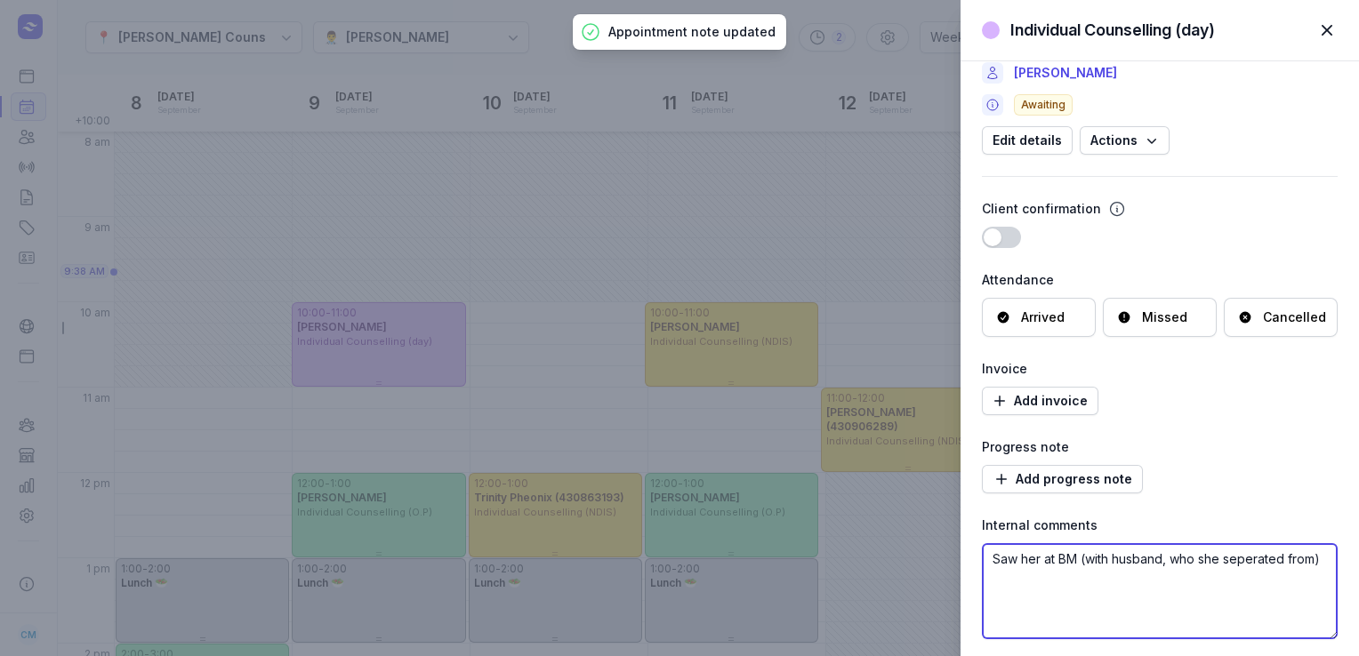
type textarea "Saw her at BM (with husband, who she seperated from)"
click at [1329, 38] on span "button" at bounding box center [1327, 30] width 39 height 39
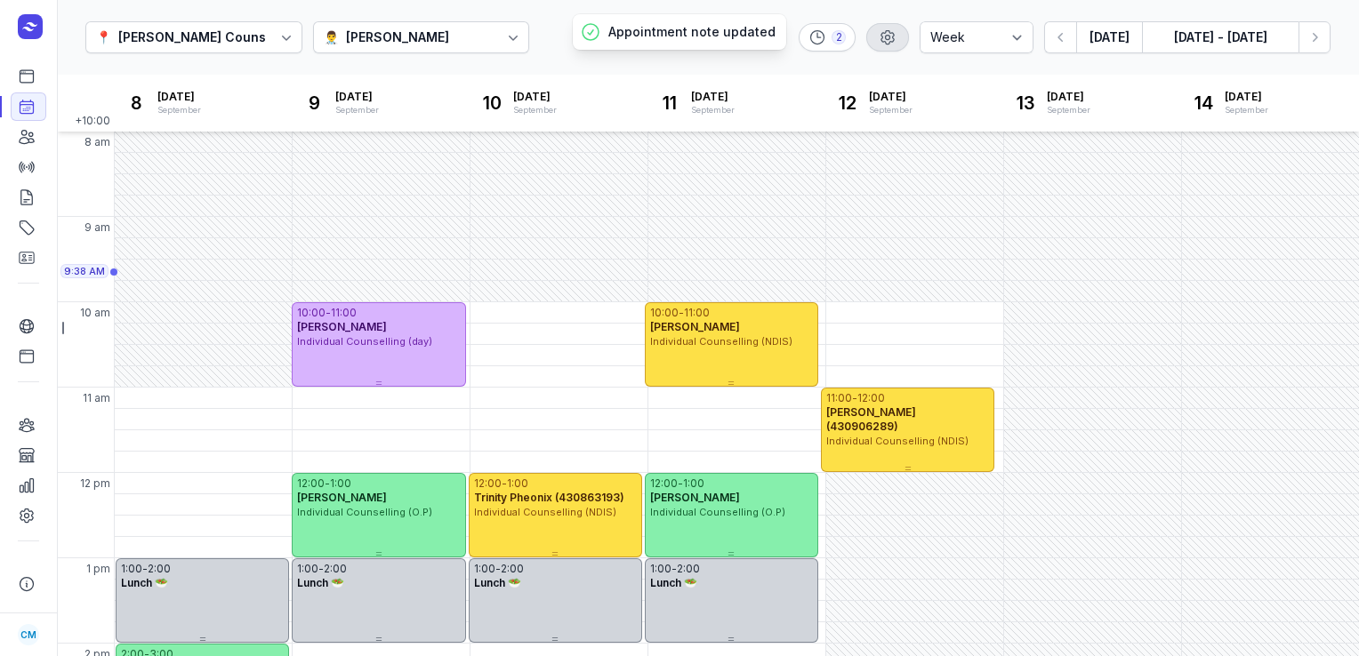
click at [895, 30] on icon "button" at bounding box center [888, 37] width 18 height 18
select select "8"
select select "20"
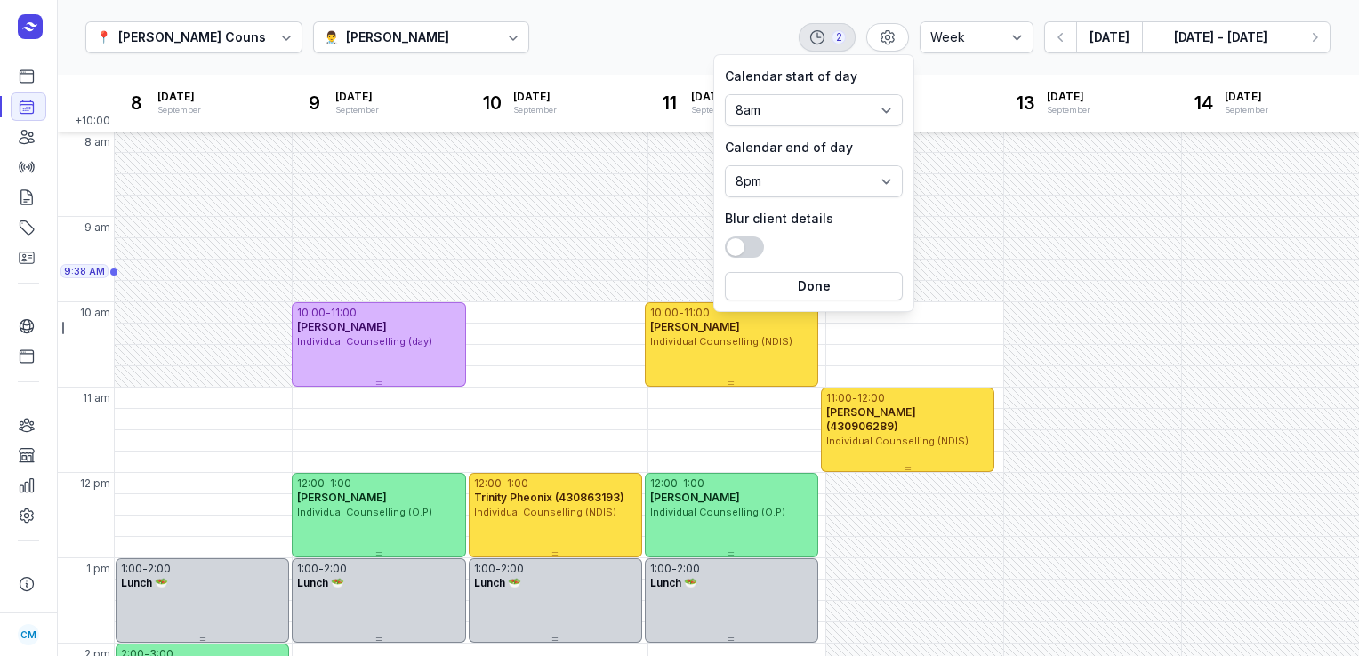
click at [822, 51] on div "2" at bounding box center [827, 37] width 57 height 28
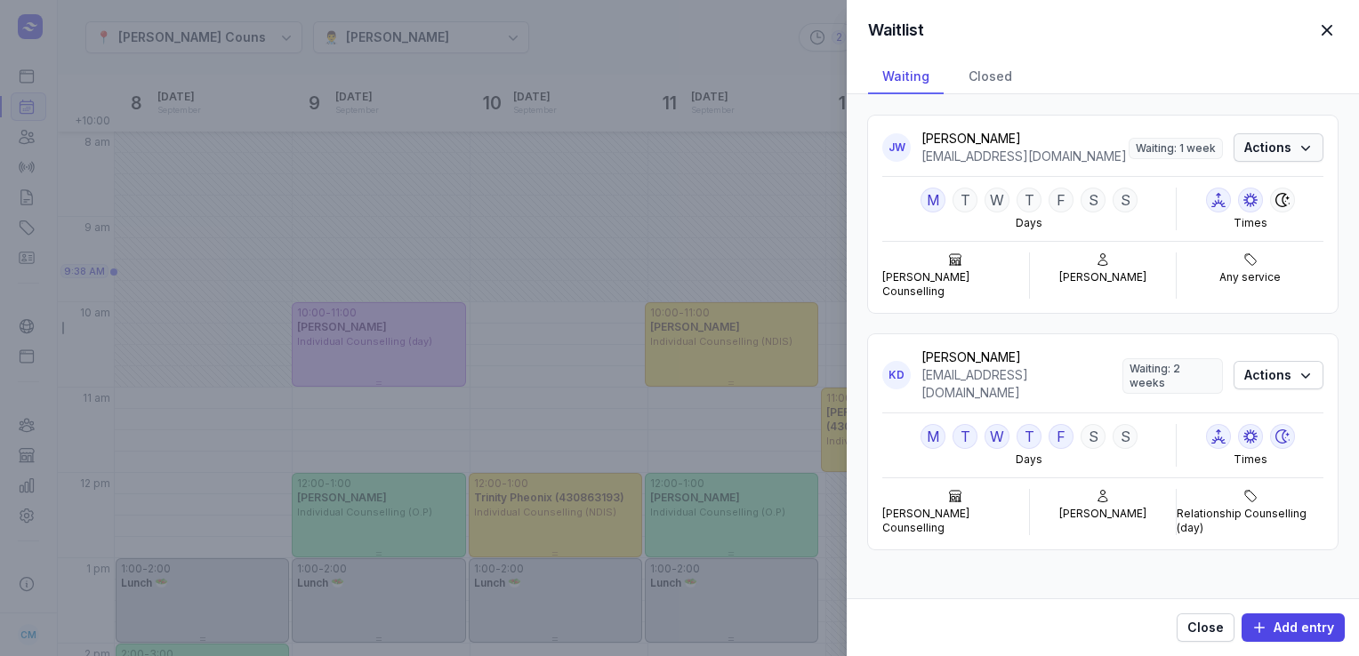
click at [1299, 152] on icon "button" at bounding box center [1306, 148] width 18 height 18
click at [1180, 239] on button "Delete" at bounding box center [1223, 239] width 199 height 25
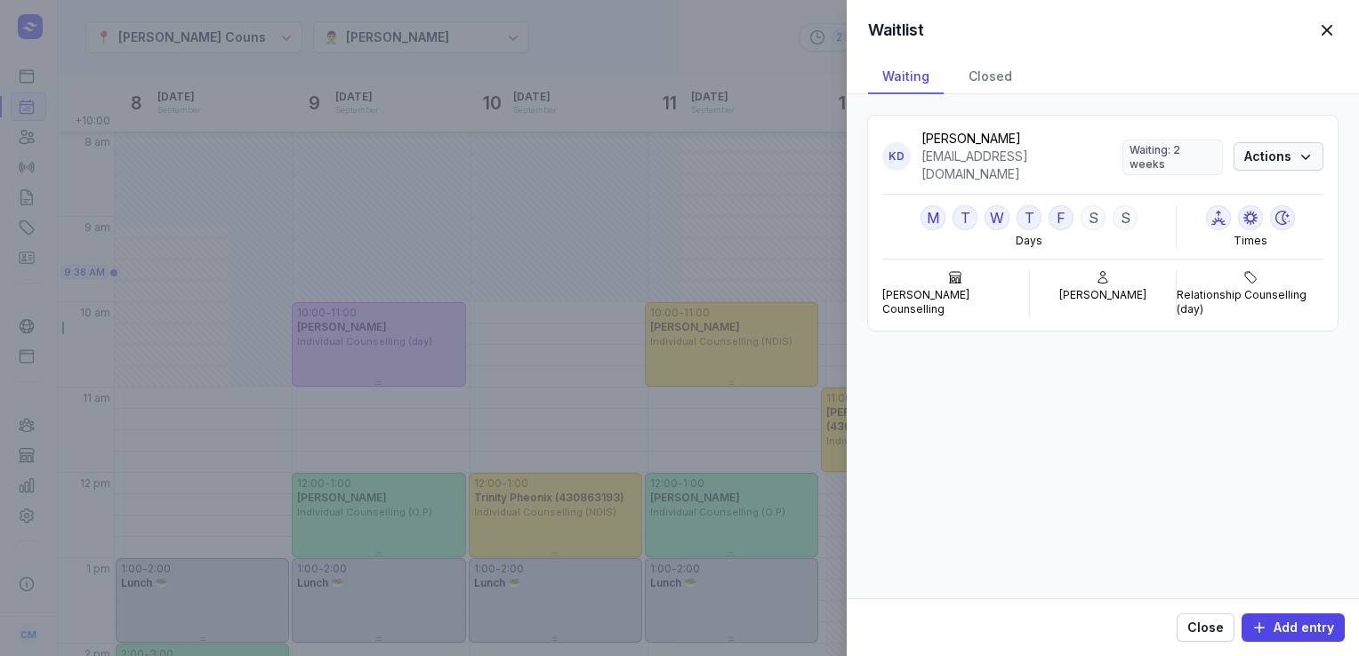
click at [1271, 149] on span "Actions" at bounding box center [1278, 156] width 68 height 21
click at [1202, 230] on button "Delete" at bounding box center [1223, 239] width 199 height 25
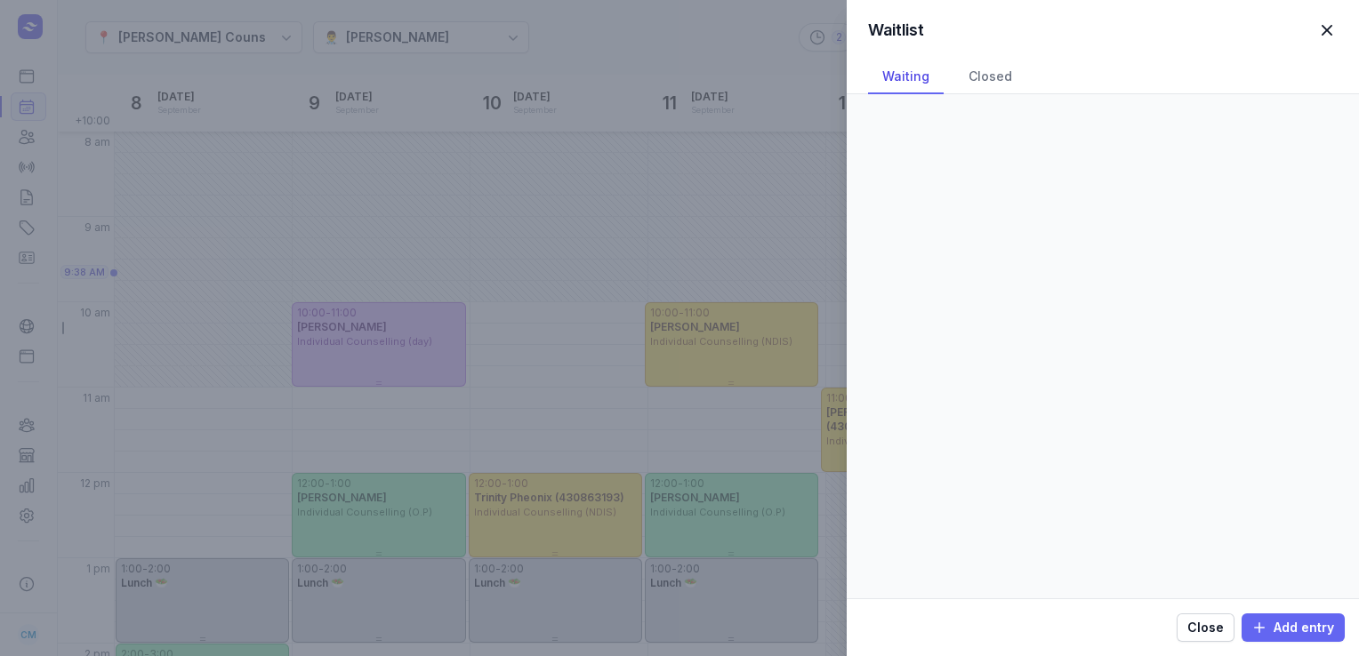
click at [1313, 624] on span "Add entry" at bounding box center [1293, 627] width 82 height 21
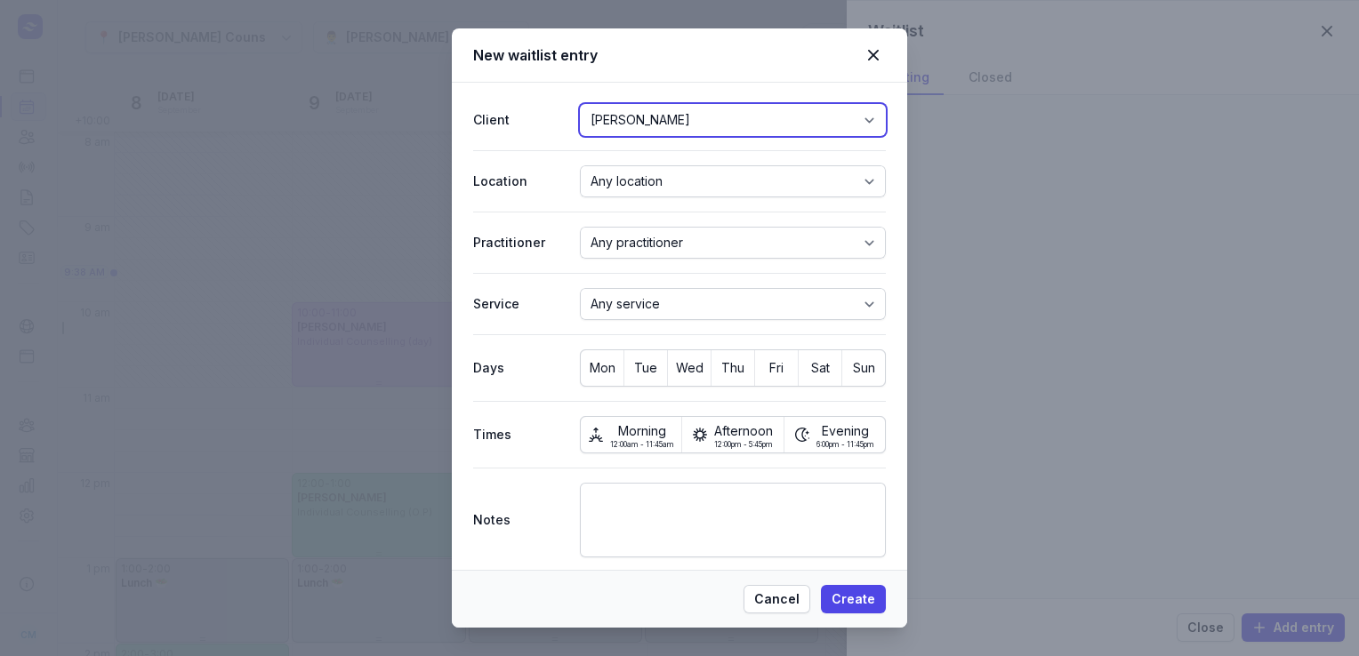
click at [687, 131] on select "[PERSON_NAME] [PERSON_NAME] [PERSON_NAME] [PERSON_NAME] and [PERSON_NAME] [PERS…" at bounding box center [733, 120] width 306 height 32
select select "cli_01K32ATZSNDWNA7G47FZHCBKAZ"
click at [580, 104] on select "[PERSON_NAME] [PERSON_NAME] [PERSON_NAME] [PERSON_NAME] and [PERSON_NAME] [PERS…" at bounding box center [733, 120] width 306 height 32
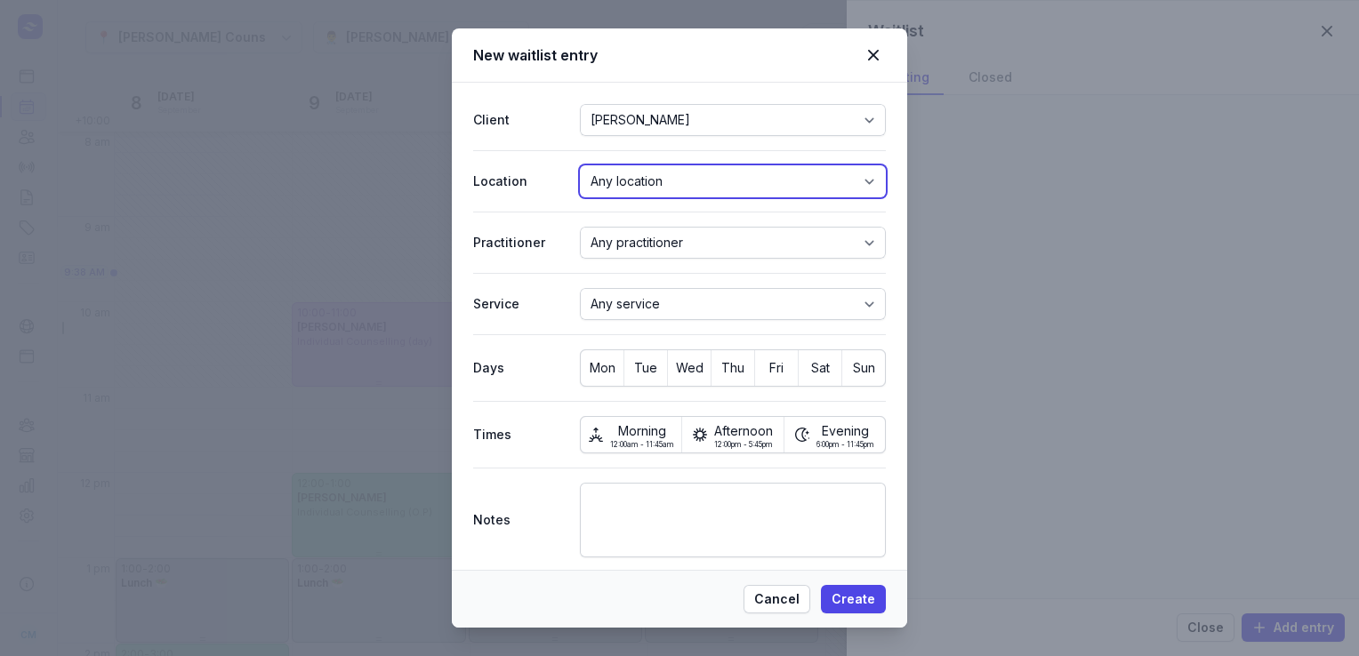
click at [655, 175] on select "Any location [PERSON_NAME] Counselling" at bounding box center [733, 181] width 306 height 32
select select "loc_01J3MBC5WYV0VXDEC5NHAV5R4M"
click at [580, 165] on select "Any location [PERSON_NAME] Counselling" at bounding box center [733, 181] width 306 height 32
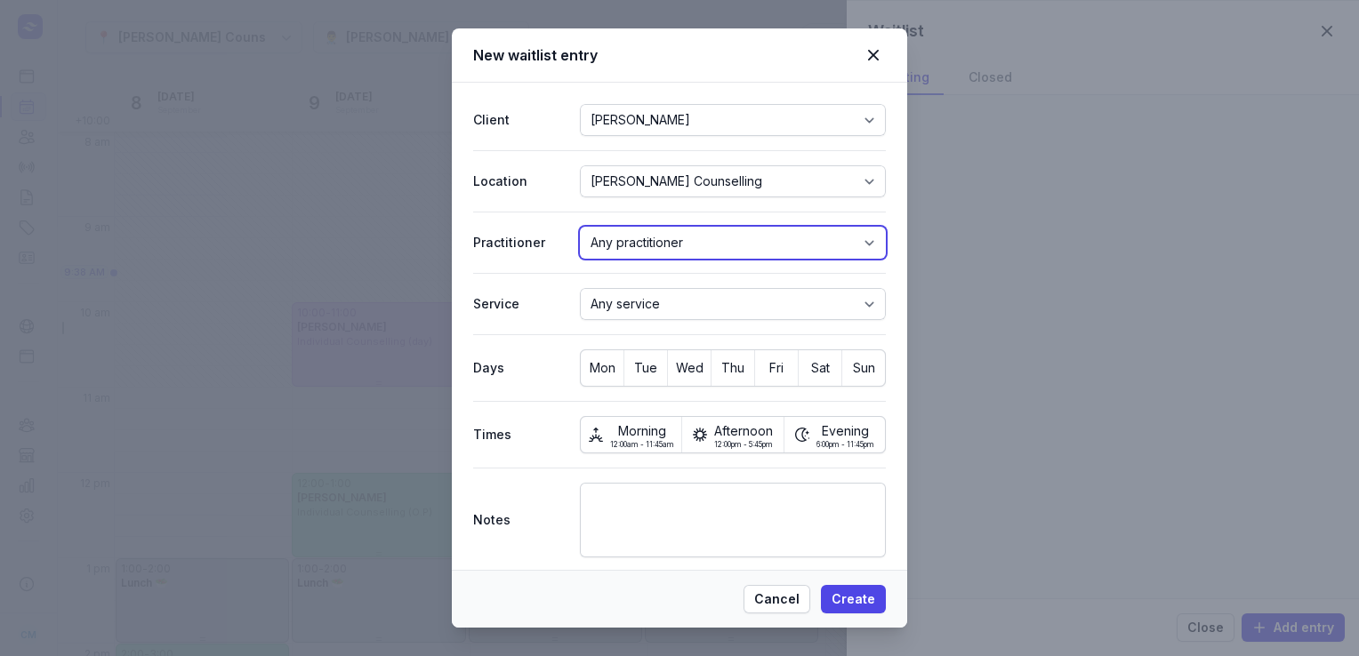
click at [648, 232] on select "Any practitioner [PERSON_NAME] [PERSON_NAME] [PERSON_NAME]" at bounding box center [733, 243] width 306 height 32
select select "pra_01J3MBC620F32B52FEQK5BF7FQ"
click at [580, 227] on select "Any practitioner [PERSON_NAME] [PERSON_NAME] [PERSON_NAME]" at bounding box center [733, 243] width 306 height 32
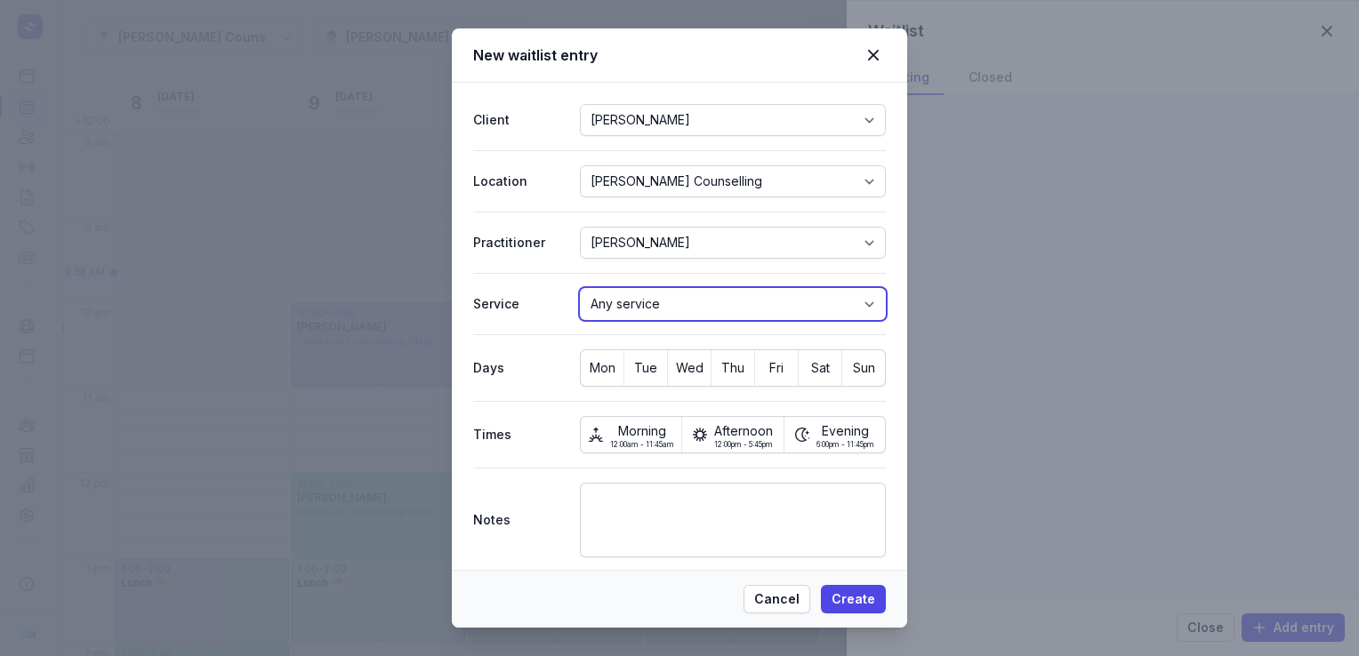
click at [637, 311] on select "Any service Relationship Counselling (day)-Zoom or Telephone Relationship Couns…" at bounding box center [733, 304] width 306 height 32
select select "ser_01J3MBC63Z8QV1809NBX0T1DRY"
click at [580, 288] on select "Any service Relationship Counselling (day)-Zoom or Telephone Relationship Couns…" at bounding box center [733, 304] width 306 height 32
click at [607, 362] on span "Mon" at bounding box center [602, 368] width 43 height 25
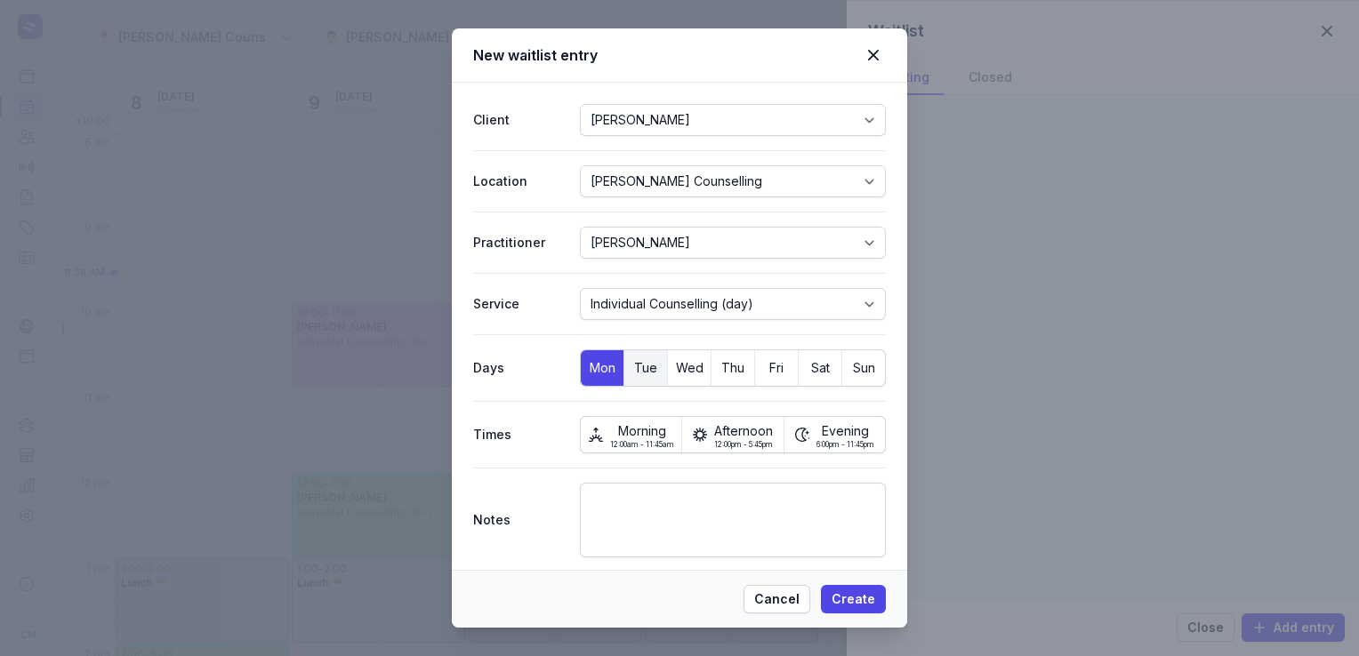
click at [634, 361] on span "Tue" at bounding box center [645, 368] width 43 height 25
click at [681, 362] on span "Wed" at bounding box center [689, 368] width 43 height 25
click at [729, 366] on span "Thu" at bounding box center [733, 368] width 43 height 25
click at [755, 368] on span "Fri" at bounding box center [776, 368] width 43 height 25
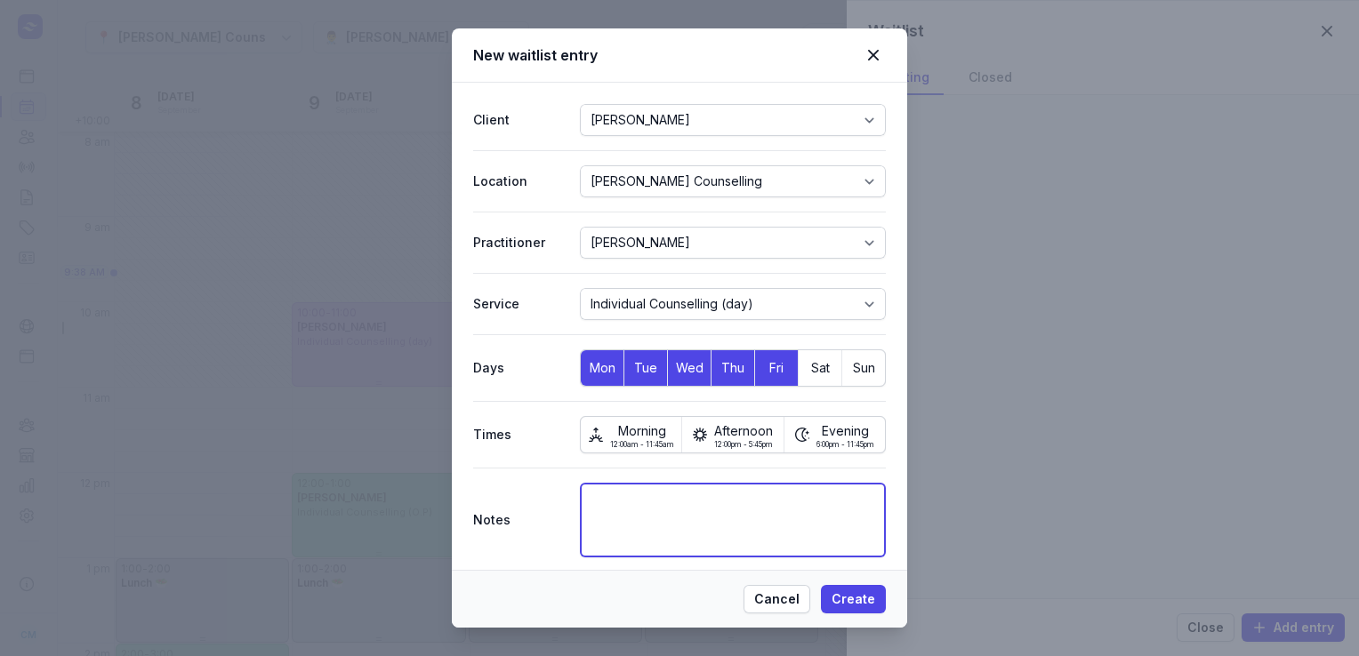
click at [651, 546] on textarea at bounding box center [733, 520] width 306 height 75
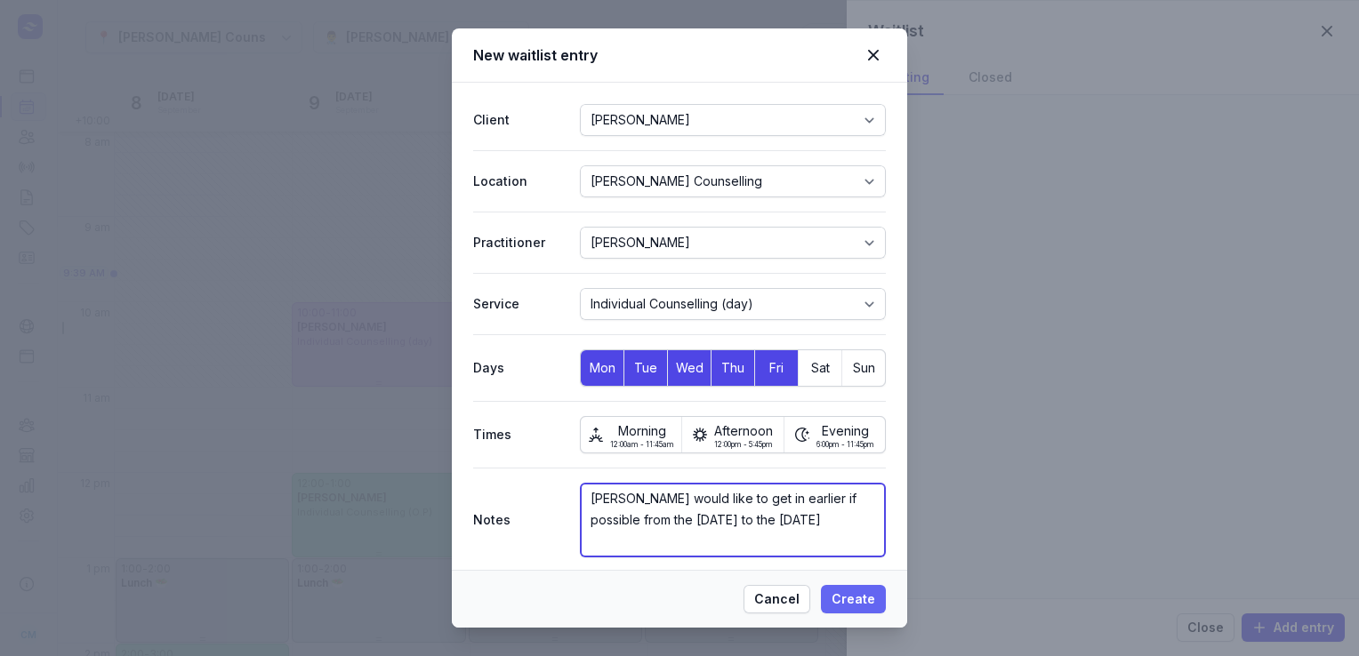
type textarea "[PERSON_NAME] would like to get in earlier if possible from the [DATE] to the […"
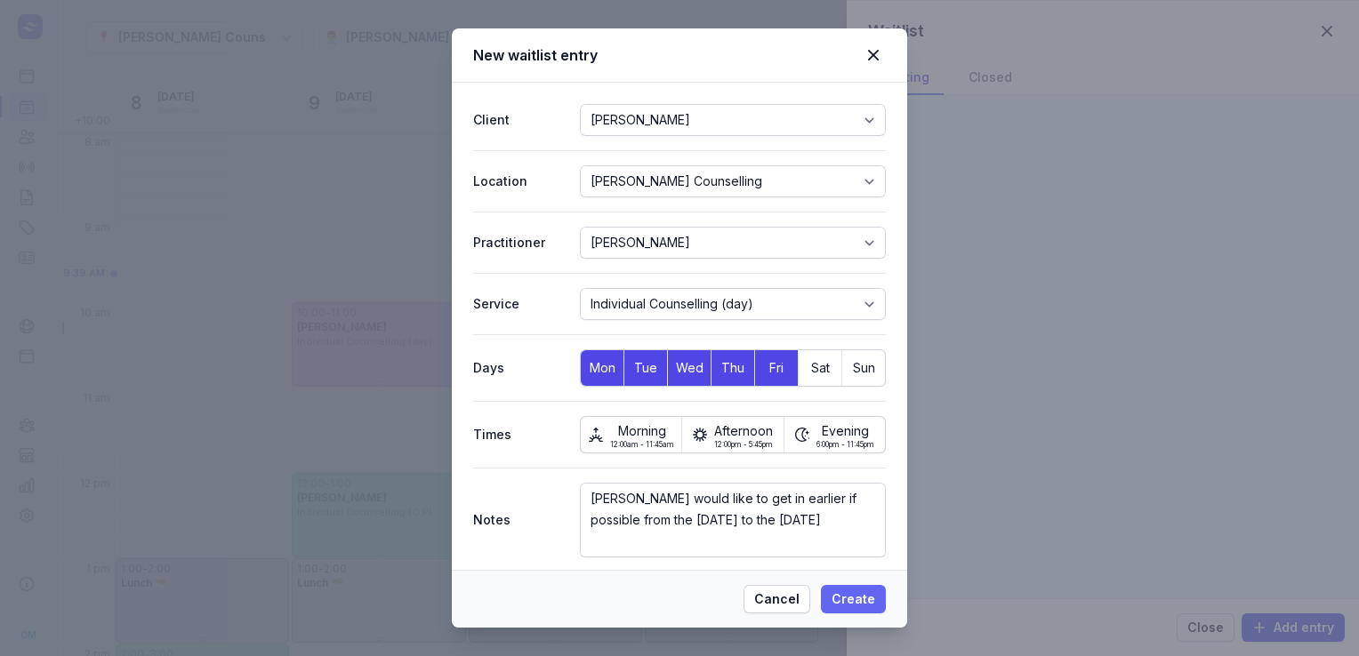
click at [861, 597] on span "Create" at bounding box center [854, 599] width 44 height 21
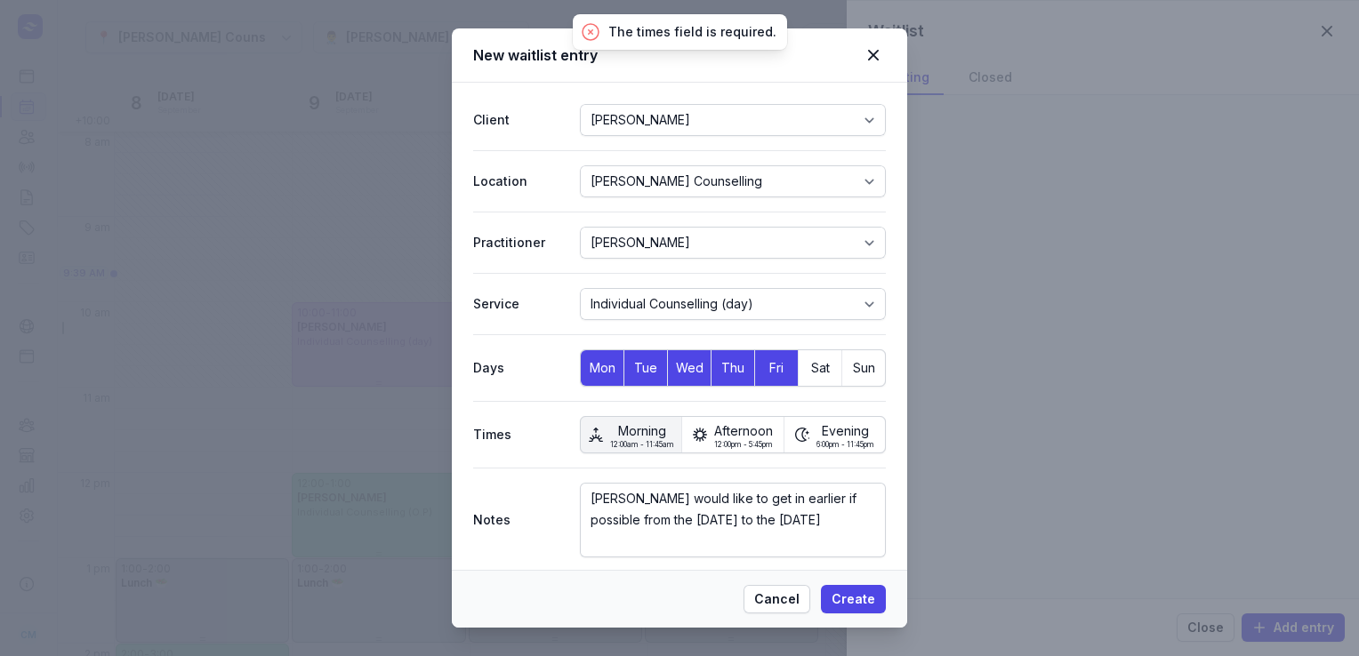
click at [653, 427] on span "Morning" at bounding box center [642, 432] width 64 height 20
click at [715, 426] on span "Afternoon" at bounding box center [743, 432] width 59 height 20
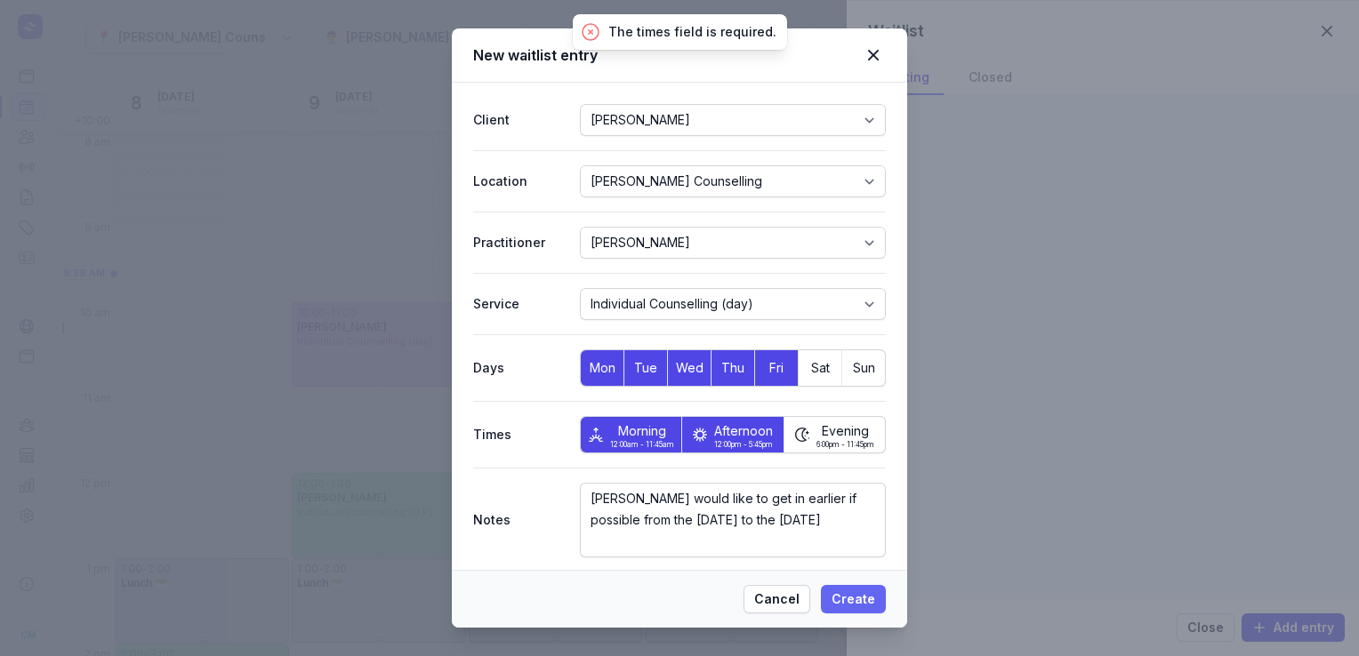
click at [848, 599] on span "Create" at bounding box center [854, 599] width 44 height 21
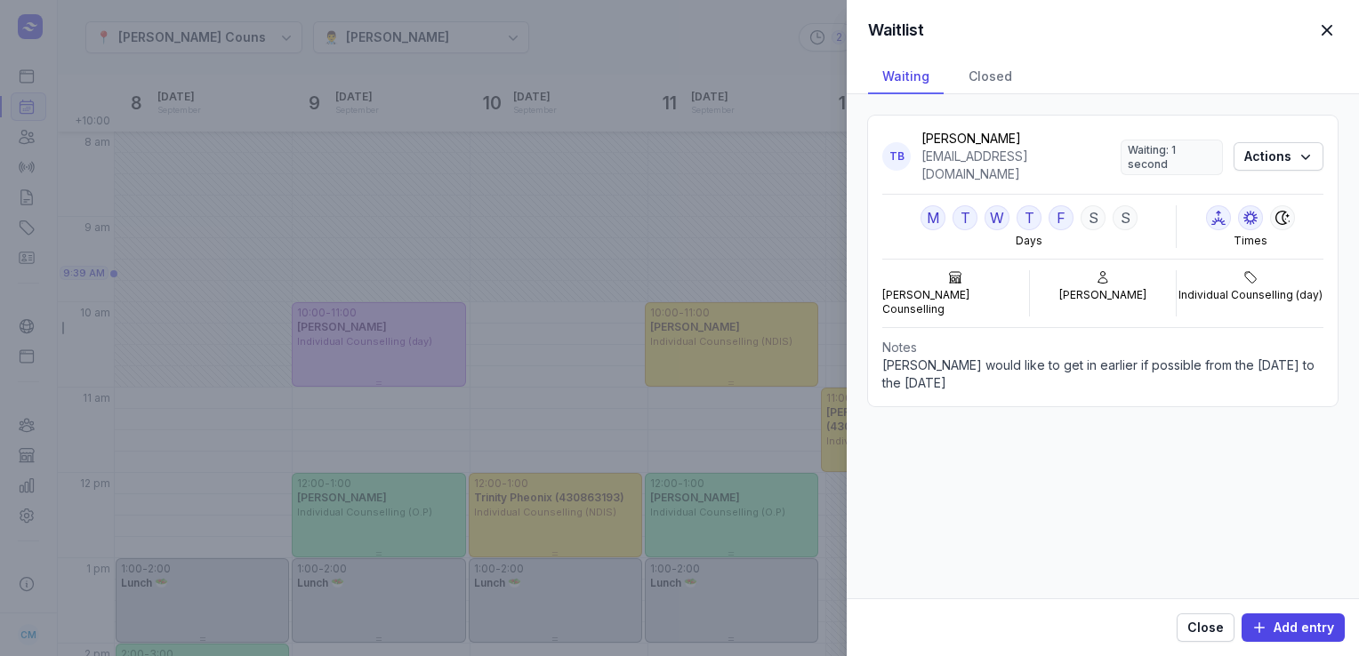
click at [1331, 31] on span "button" at bounding box center [1327, 30] width 39 height 39
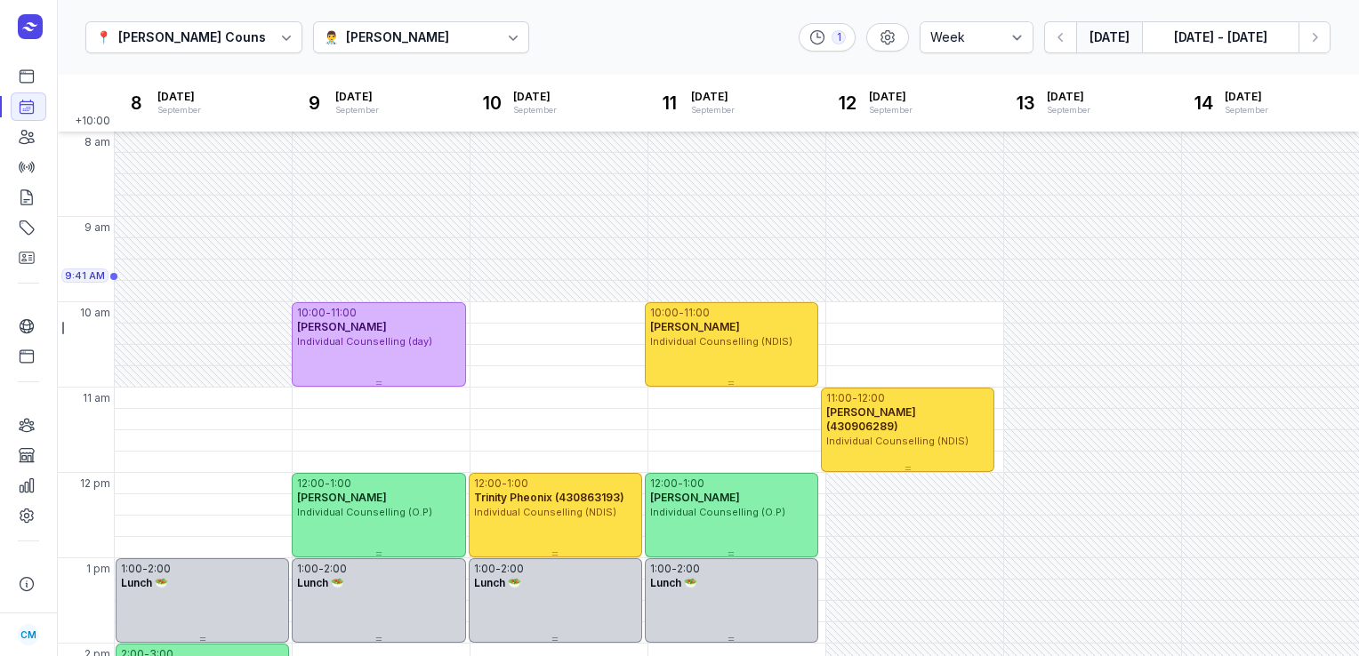
click at [1102, 44] on button "[DATE]" at bounding box center [1109, 37] width 66 height 32
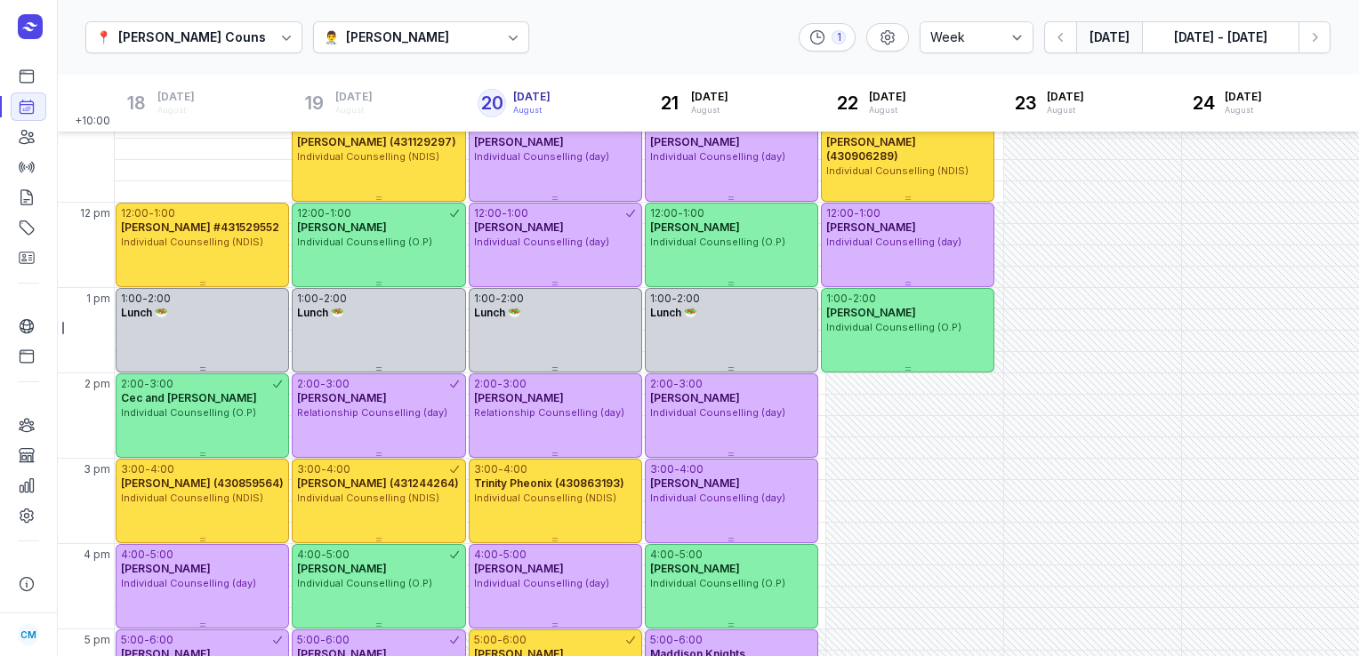
scroll to position [267, 0]
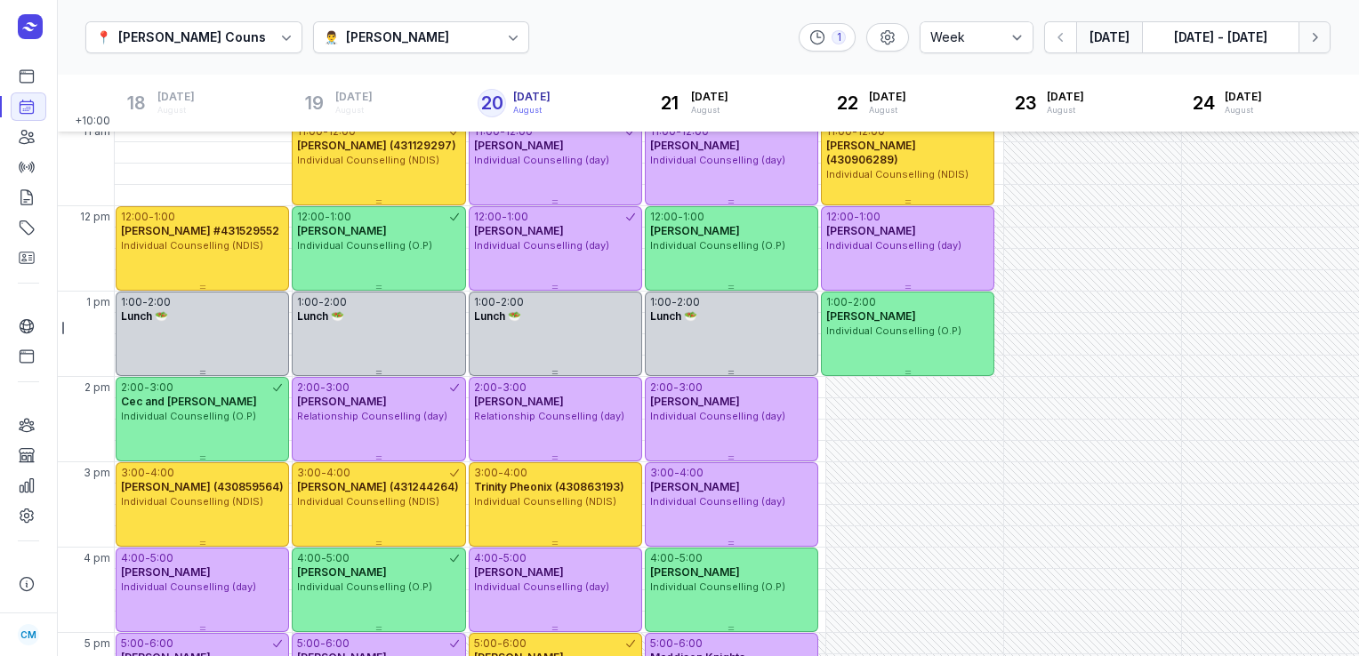
click at [1310, 32] on icon "button" at bounding box center [1315, 37] width 18 height 18
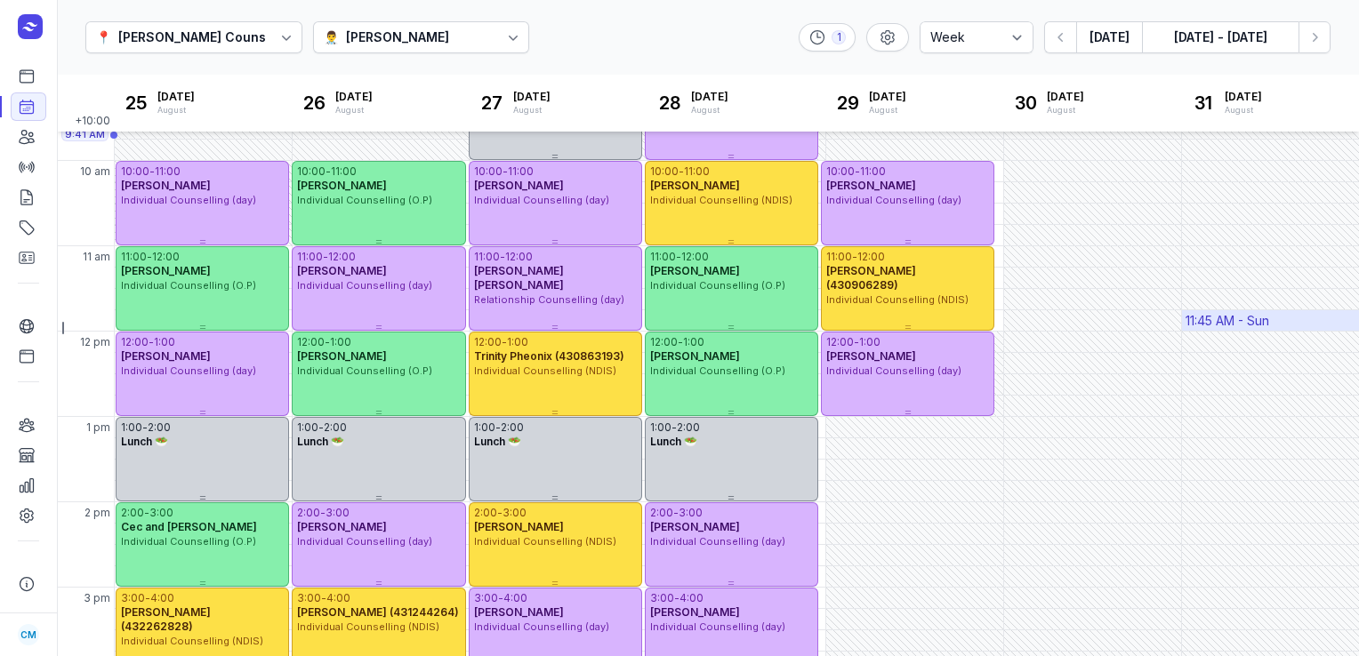
scroll to position [142, 0]
click at [1314, 42] on icon "button" at bounding box center [1315, 37] width 18 height 18
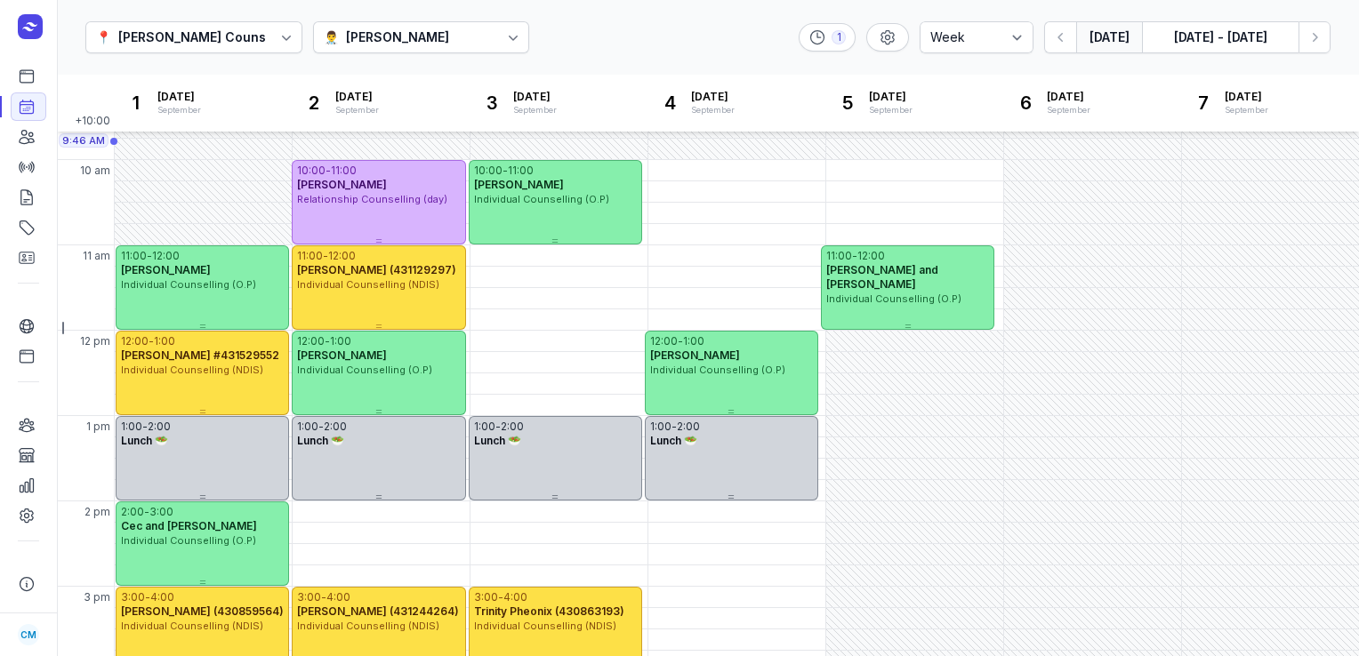
click at [1114, 37] on button "[DATE]" at bounding box center [1109, 37] width 66 height 32
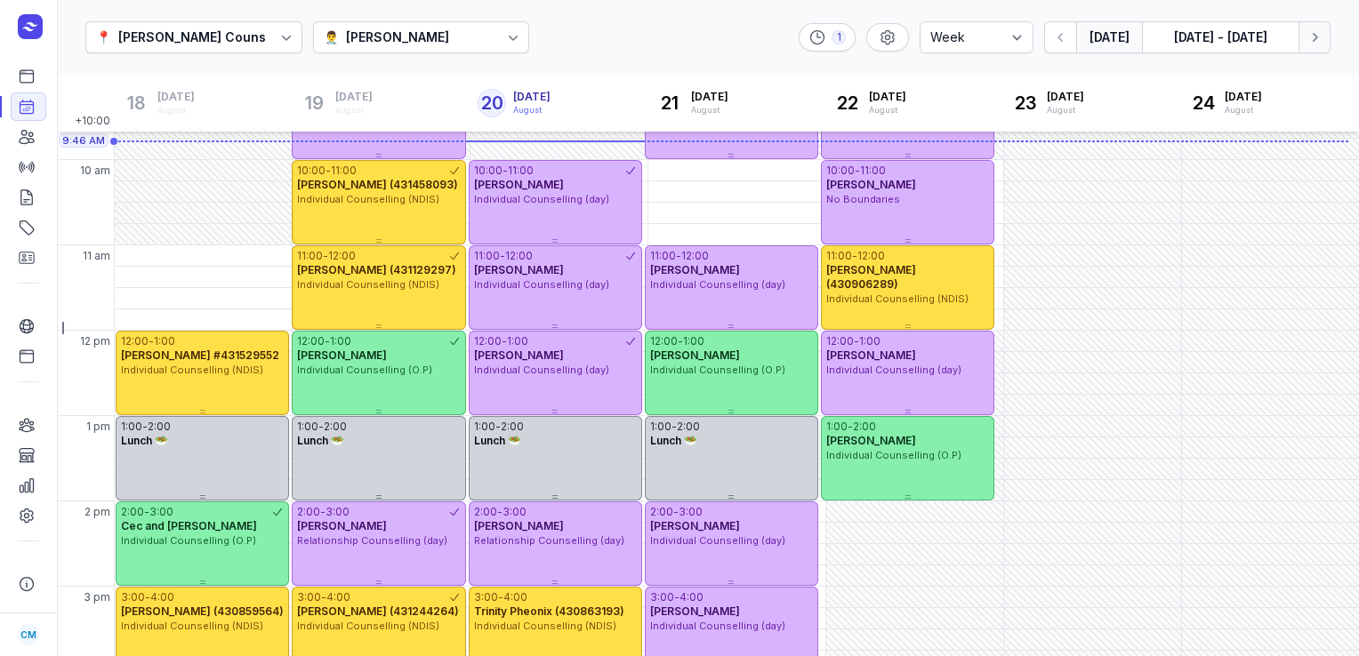
click at [1327, 43] on button "Next week" at bounding box center [1315, 37] width 32 height 32
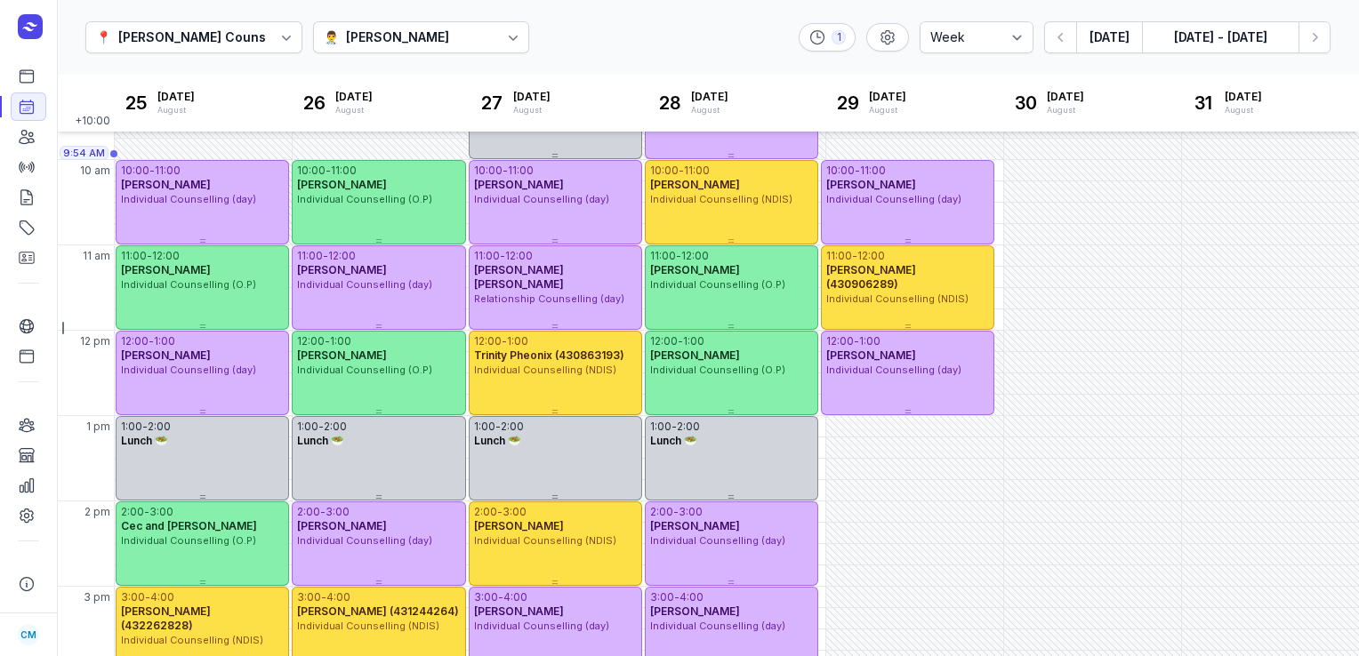
click at [378, 48] on div "👨‍⚕️ [PERSON_NAME]" at bounding box center [421, 37] width 217 height 32
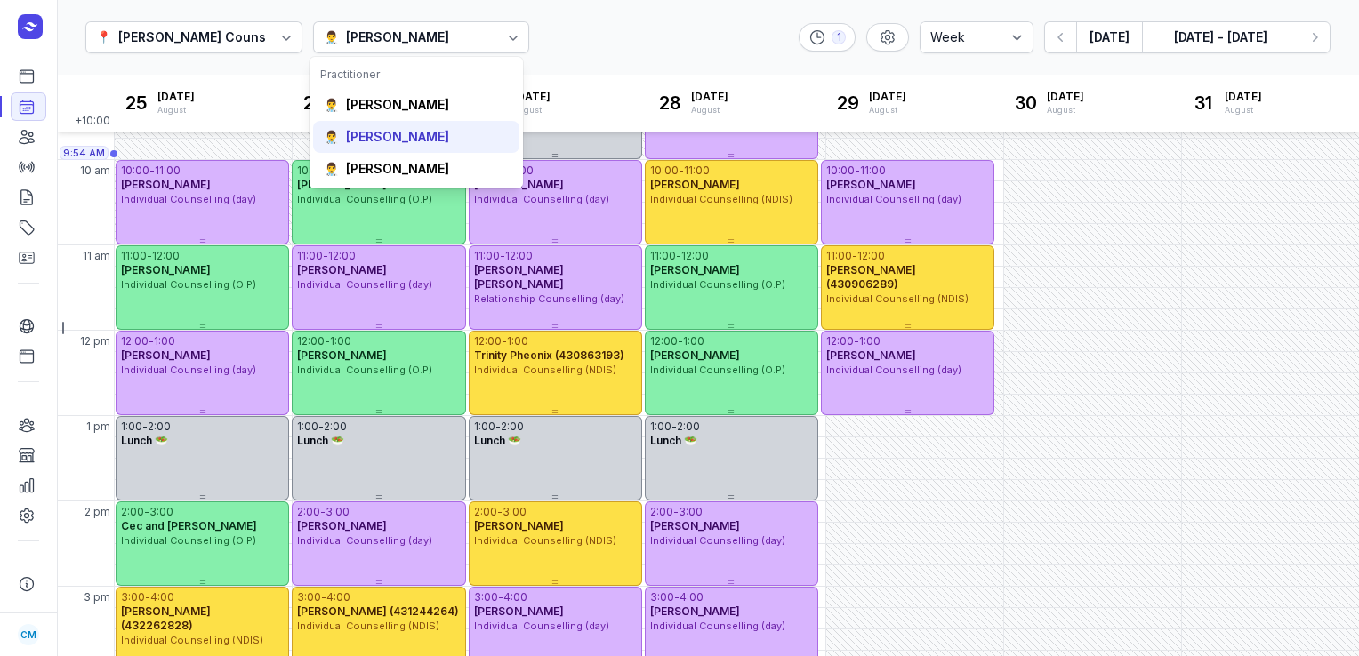
click at [363, 124] on div "👨‍⚕️ [PERSON_NAME]" at bounding box center [416, 137] width 206 height 32
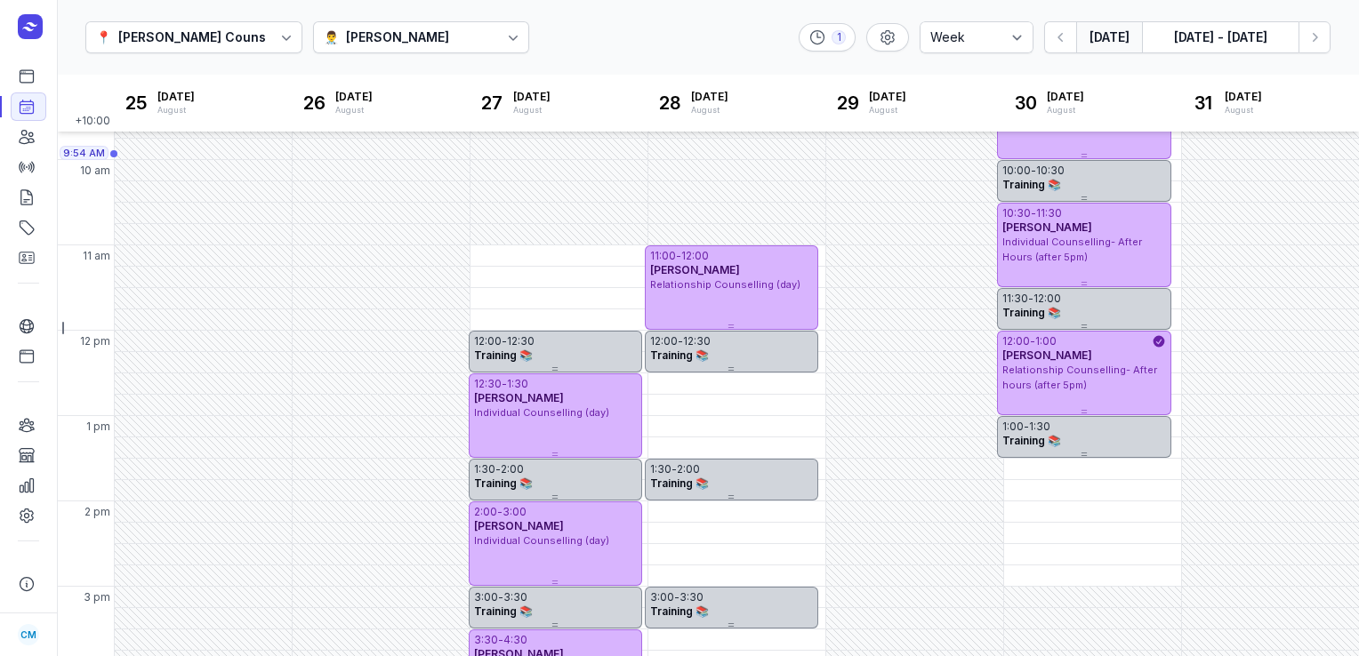
click at [1124, 30] on button "[DATE]" at bounding box center [1109, 37] width 66 height 32
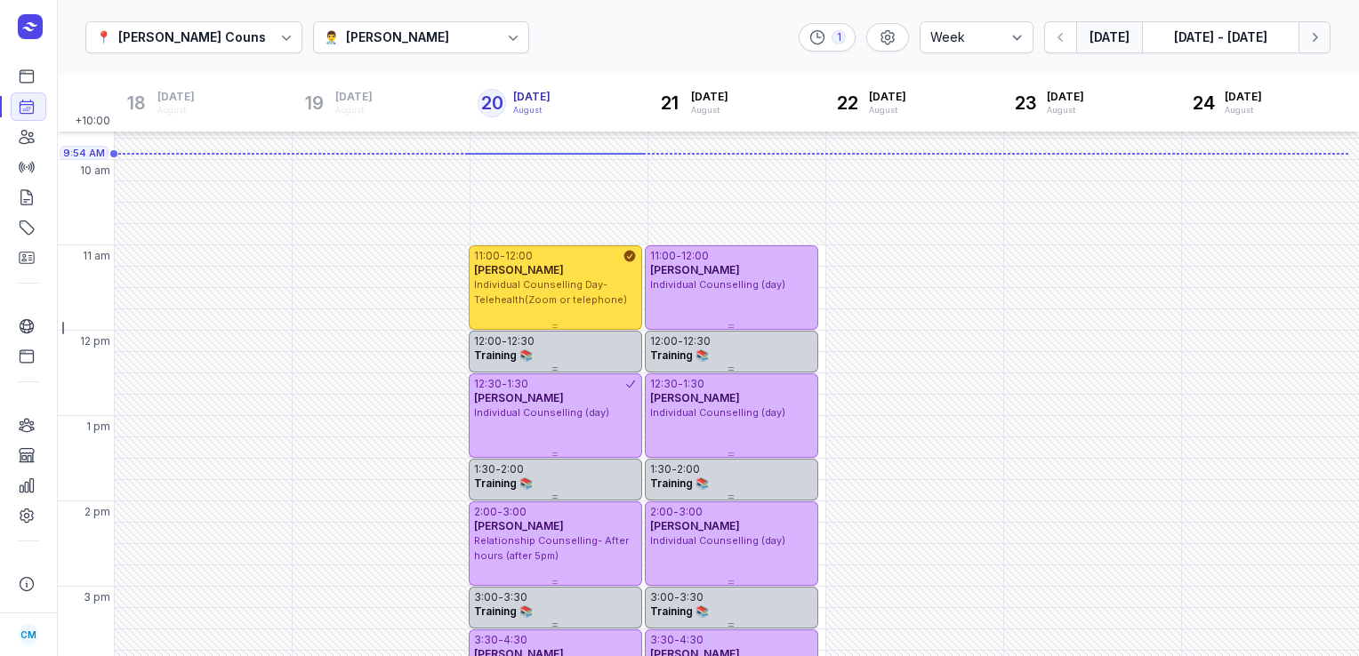
click at [1324, 45] on button "Next week" at bounding box center [1315, 37] width 32 height 32
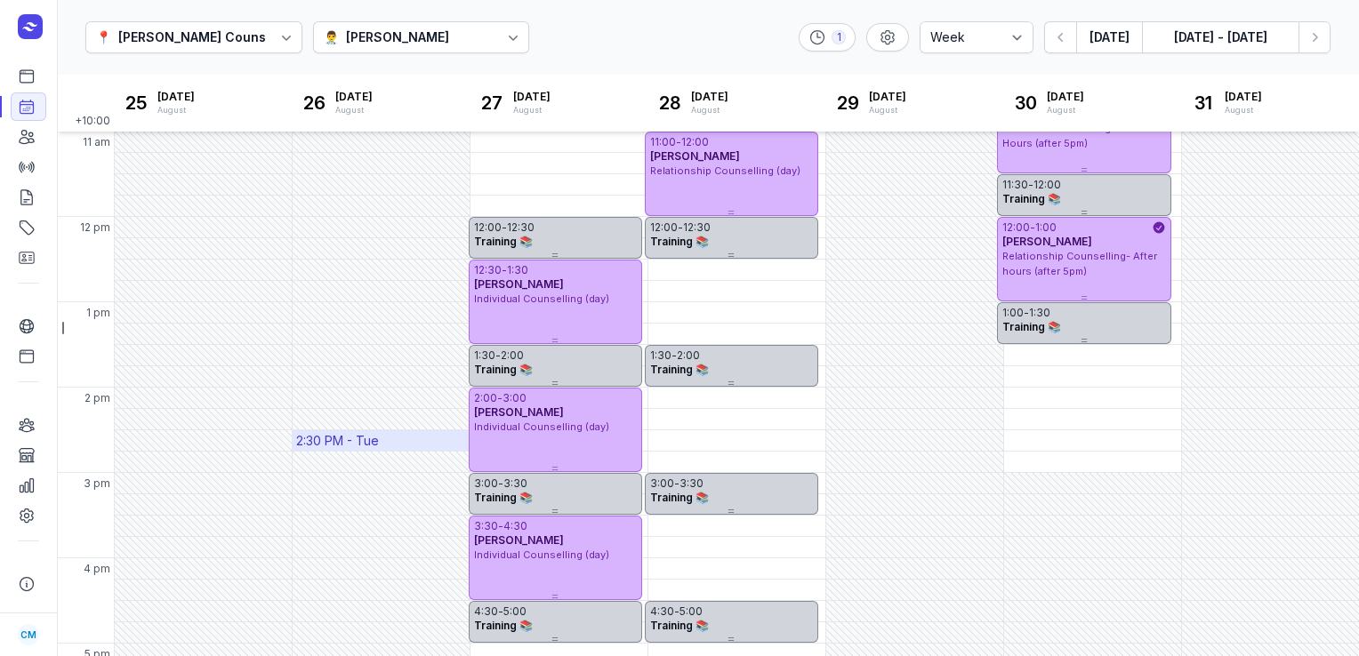
scroll to position [255, 0]
click at [359, 44] on div "[PERSON_NAME]" at bounding box center [397, 37] width 103 height 21
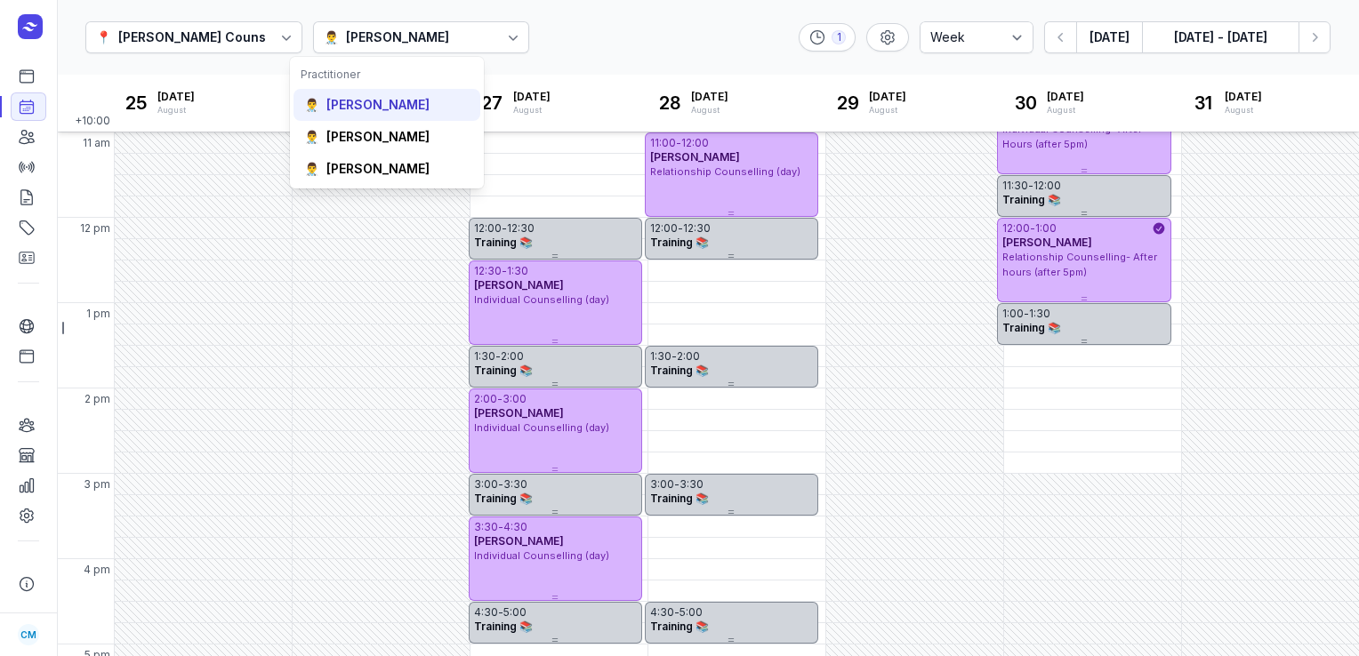
click at [350, 153] on div "👨‍⚕️ [PERSON_NAME]" at bounding box center [387, 169] width 187 height 32
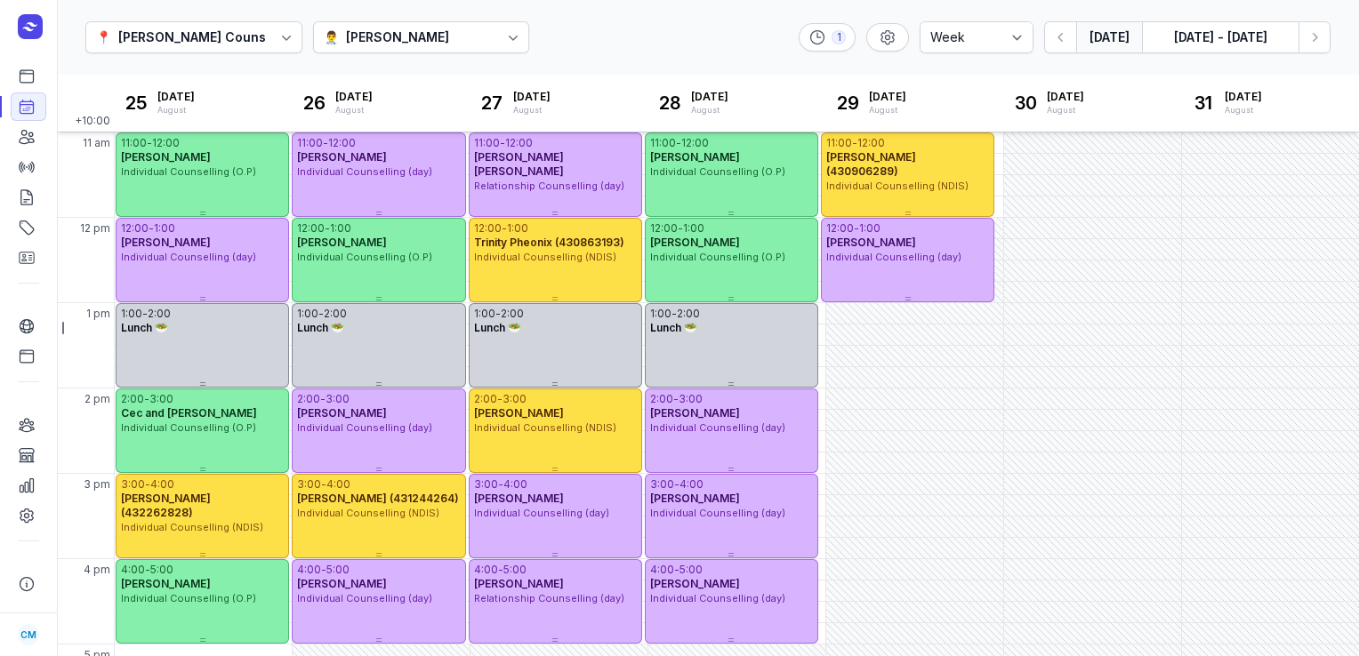
click at [1099, 41] on button "[DATE]" at bounding box center [1109, 37] width 66 height 32
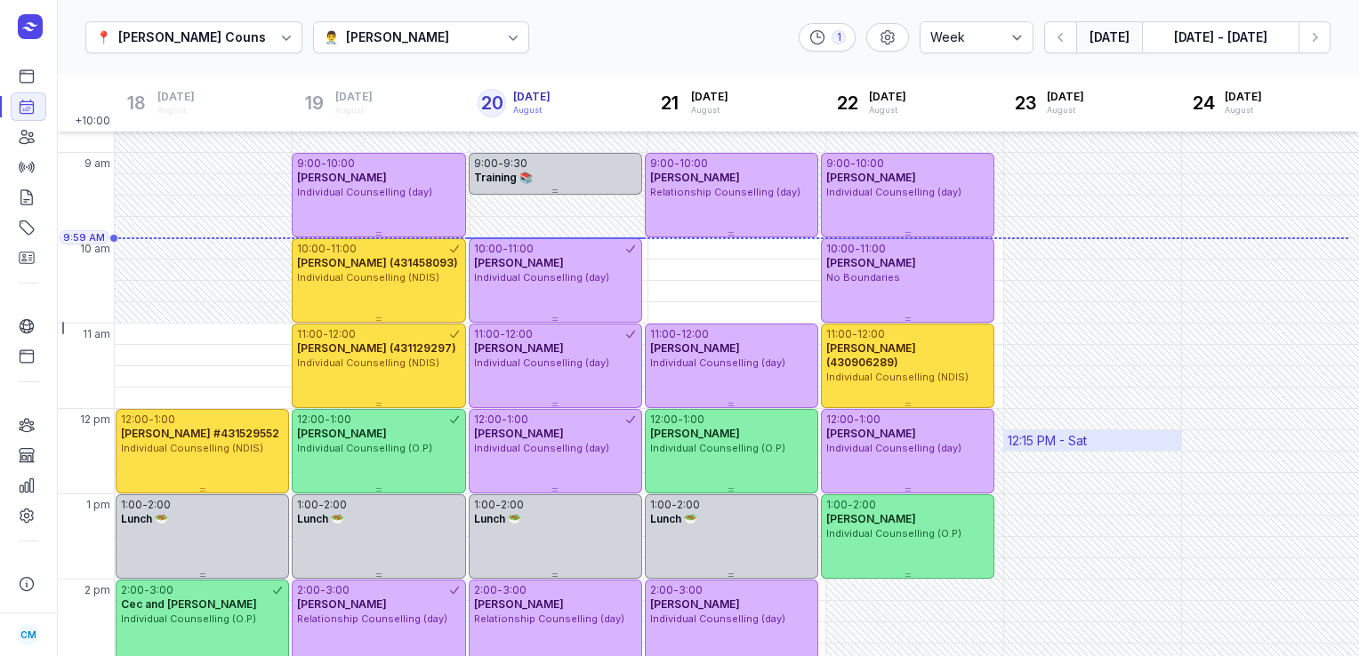
scroll to position [63, 0]
